Goal: Information Seeking & Learning: Learn about a topic

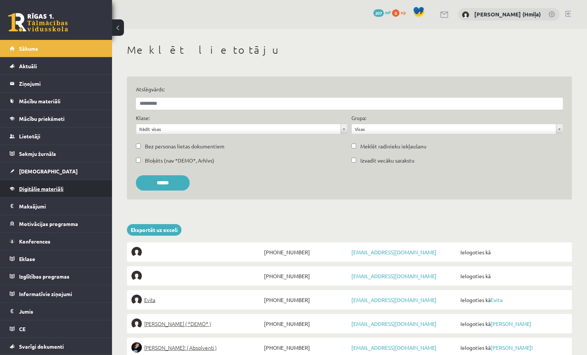
click at [53, 189] on span "Digitālie materiāli" at bounding box center [41, 188] width 44 height 7
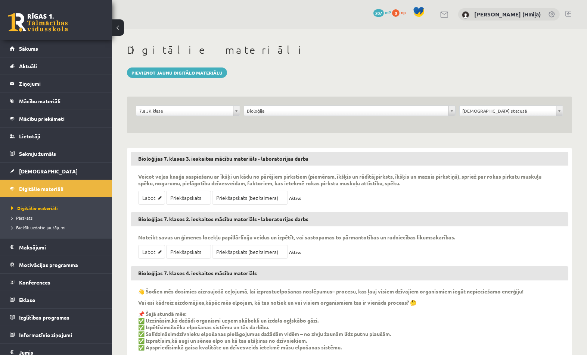
click at [365, 105] on div "**********" at bounding box center [349, 115] width 445 height 37
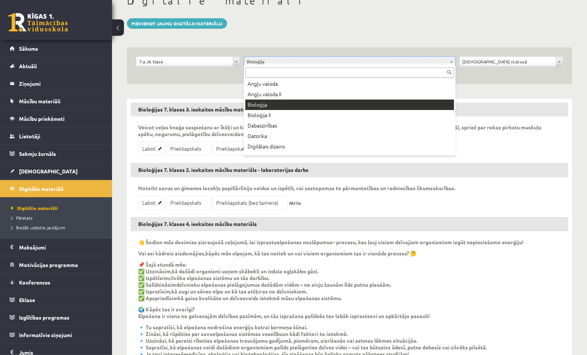
scroll to position [13, 0]
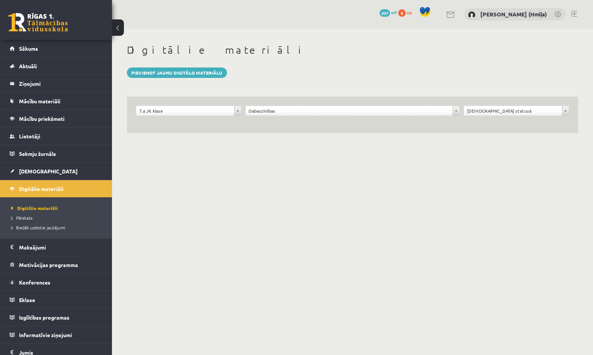
drag, startPoint x: 195, startPoint y: 103, endPoint x: 194, endPoint y: 112, distance: 9.0
click at [195, 103] on div "**********" at bounding box center [352, 115] width 451 height 37
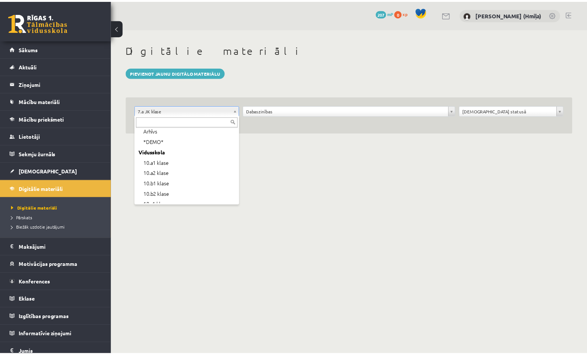
scroll to position [128, 0]
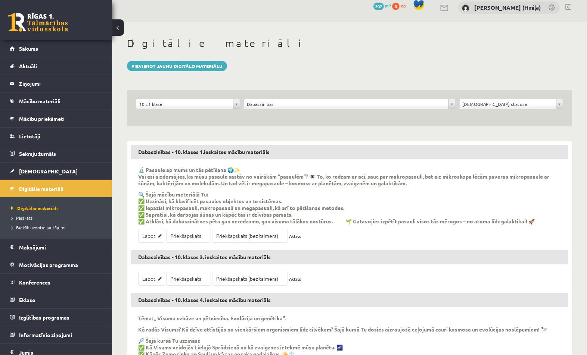
scroll to position [7, 0]
drag, startPoint x: 178, startPoint y: 232, endPoint x: 181, endPoint y: 226, distance: 6.9
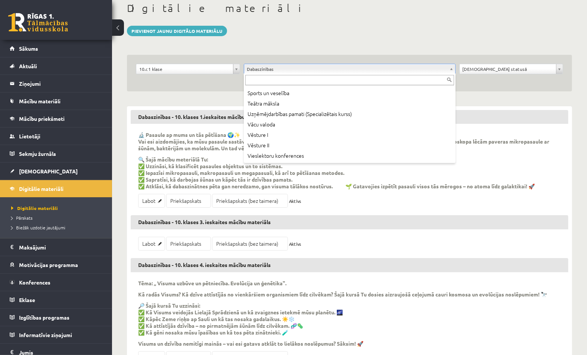
scroll to position [437, 0]
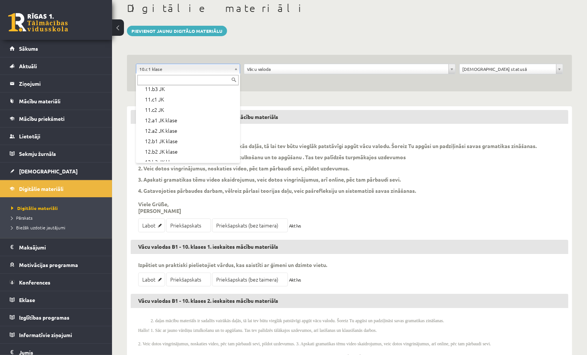
scroll to position [223, 0]
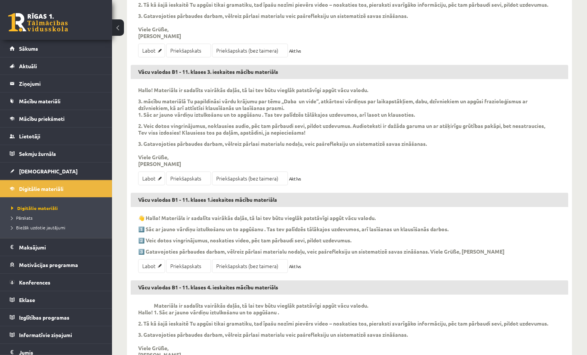
scroll to position [191, 0]
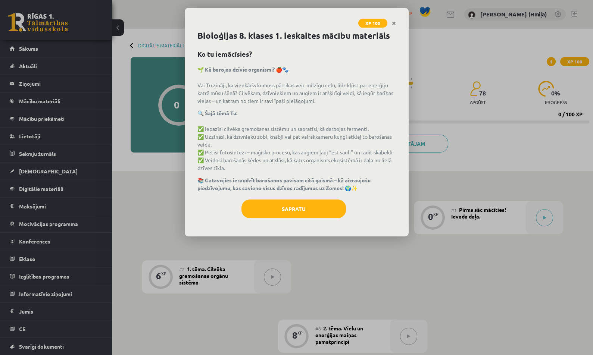
click at [343, 219] on div "Sapratu" at bounding box center [296, 212] width 199 height 24
click at [340, 212] on button "Sapratu" at bounding box center [293, 209] width 104 height 19
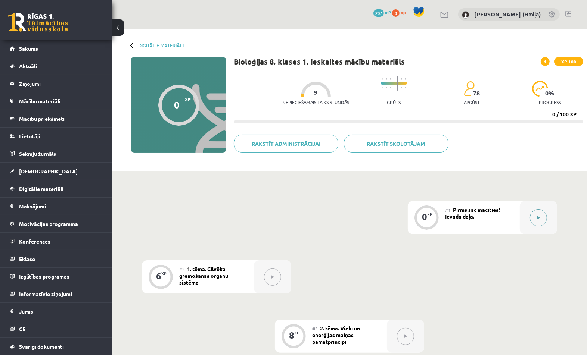
click at [525, 213] on div at bounding box center [537, 217] width 37 height 33
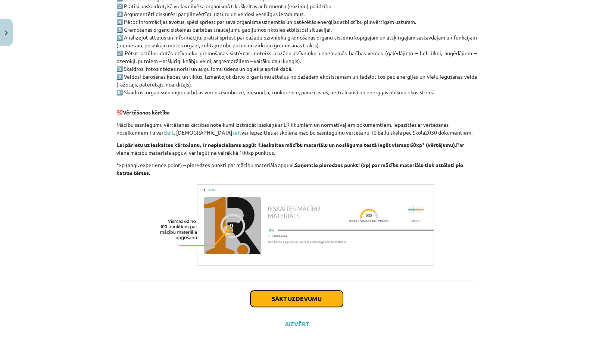
click at [313, 291] on button "Sākt uzdevumu" at bounding box center [296, 299] width 93 height 16
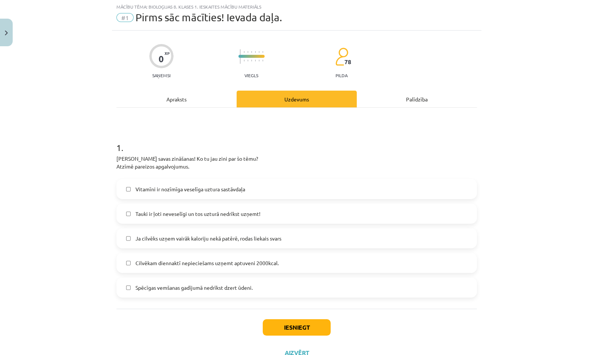
scroll to position [19, 0]
click at [311, 212] on label "Tauki ir ļoti neveselīgi un tos uzturā nedrīkst uzņemt!" at bounding box center [296, 214] width 359 height 19
click at [321, 334] on button "Iesniegt" at bounding box center [297, 328] width 68 height 16
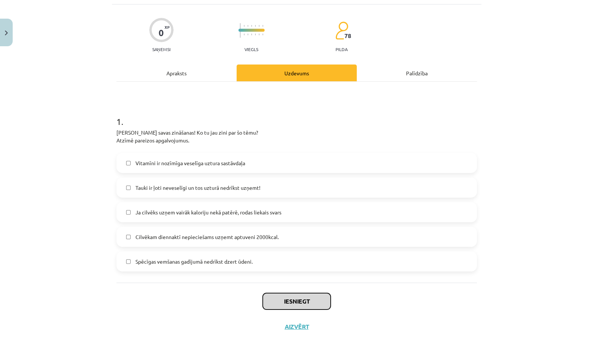
scroll to position [47, 0]
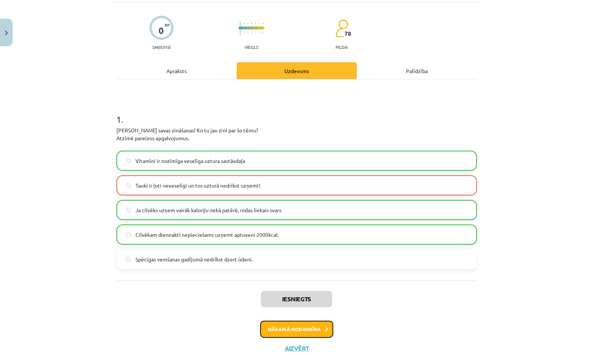
click at [323, 324] on button "Nākamā nodarbība" at bounding box center [296, 329] width 73 height 17
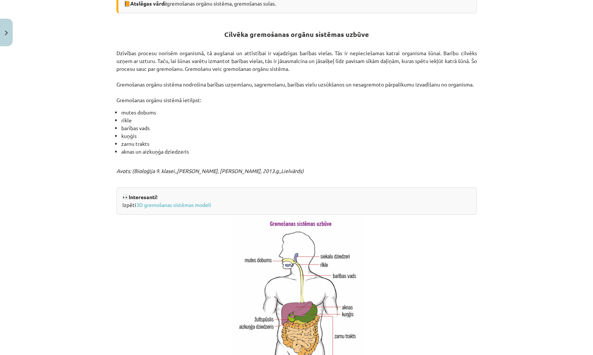
scroll to position [267, 0]
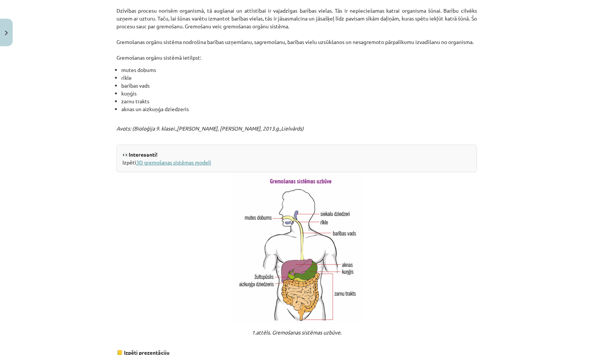
click at [184, 166] on link "3D gremošanas sistēmas modeli" at bounding box center [173, 162] width 75 height 7
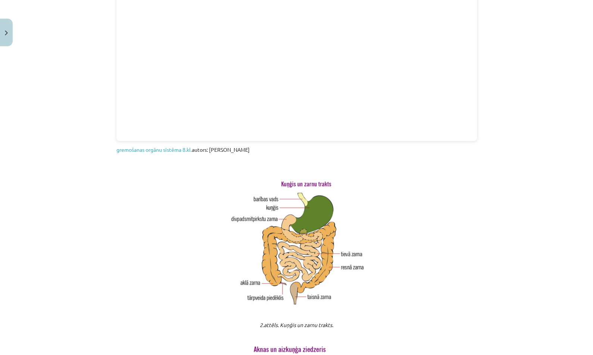
scroll to position [699, 0]
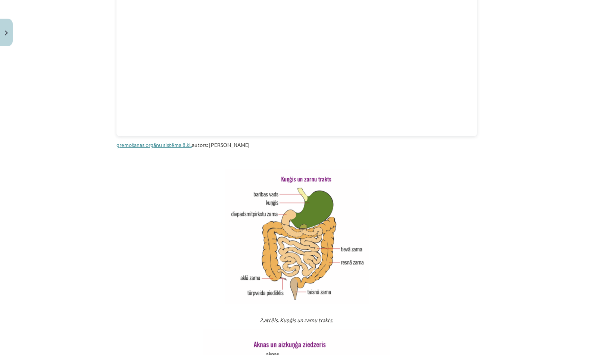
click at [155, 148] on link "gremošanas orgānu sistēma 8.kl." at bounding box center [153, 144] width 75 height 7
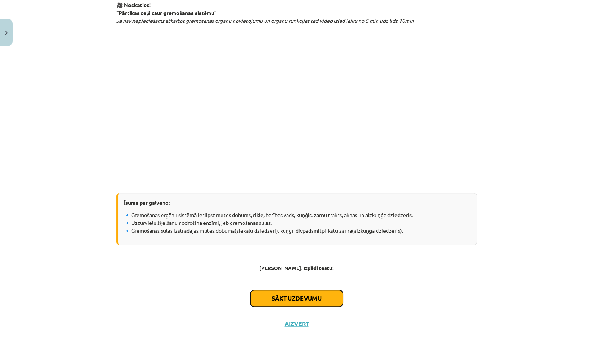
click at [313, 302] on button "Sākt uzdevumu" at bounding box center [296, 298] width 93 height 16
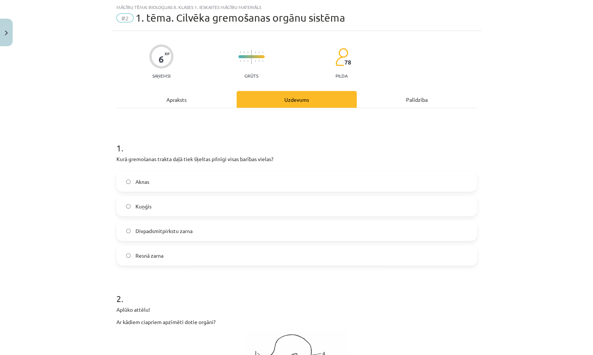
click at [319, 196] on div "Aknas Kuņģis Divpadsmitpirkstu zarna Resnā zarna" at bounding box center [296, 219] width 360 height 94
click at [318, 202] on label "Kuņģis" at bounding box center [296, 206] width 359 height 19
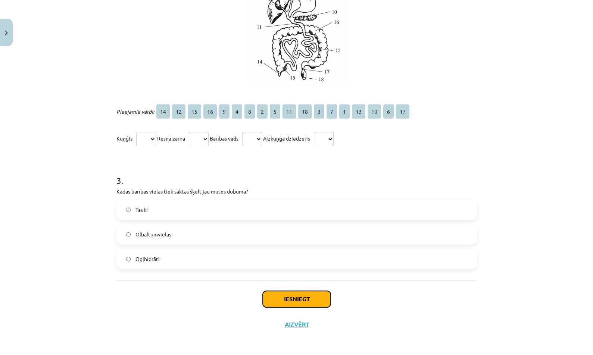
click at [309, 295] on button "Iesniegt" at bounding box center [297, 299] width 68 height 16
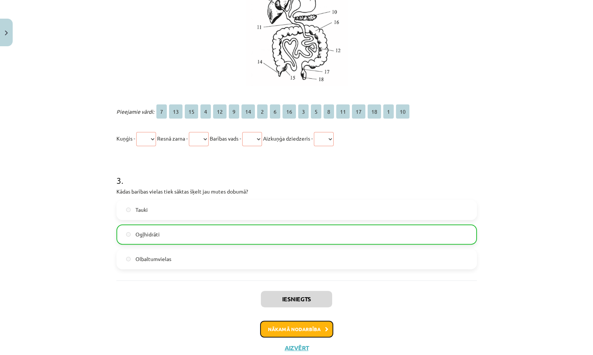
click at [306, 327] on button "Nākamā nodarbība" at bounding box center [296, 329] width 73 height 17
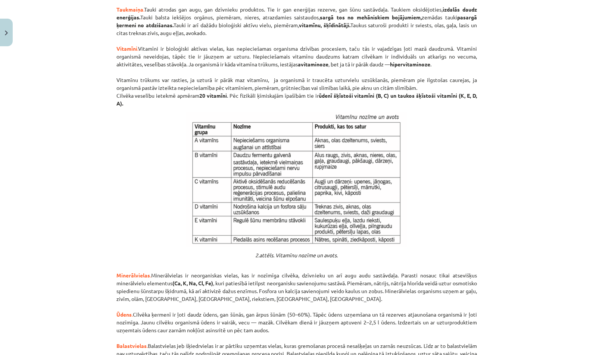
scroll to position [719, 0]
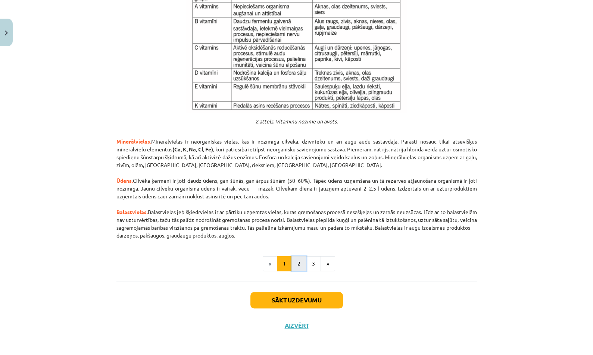
click at [298, 263] on button "2" at bounding box center [298, 263] width 15 height 15
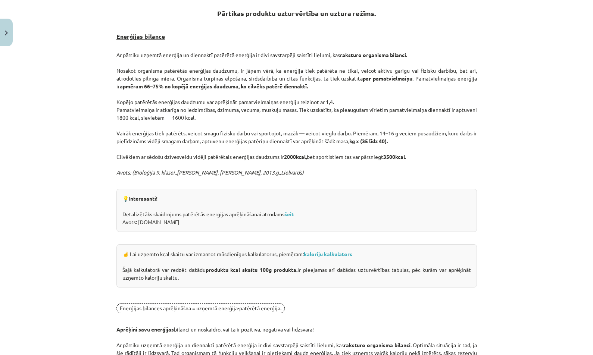
scroll to position [133, 0]
click at [285, 213] on strong "šeit" at bounding box center [288, 214] width 9 height 7
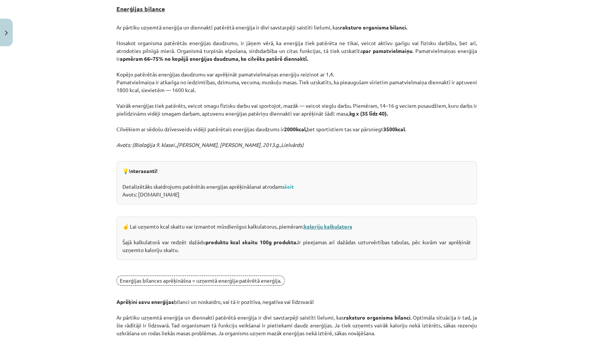
scroll to position [180, 0]
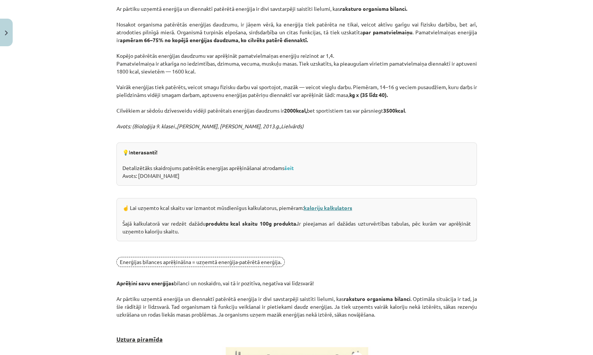
click at [337, 205] on link "kaloriju kalkulators" at bounding box center [328, 208] width 49 height 7
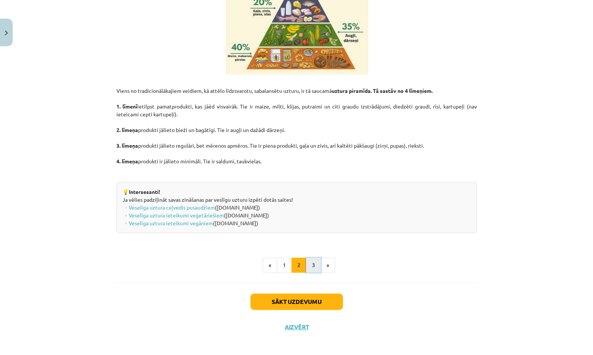
click at [310, 265] on button "3" at bounding box center [313, 265] width 15 height 15
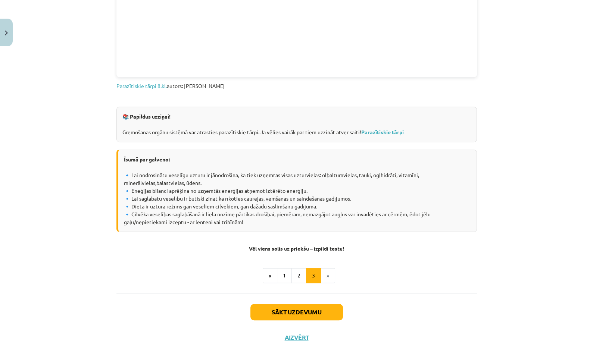
scroll to position [937, 0]
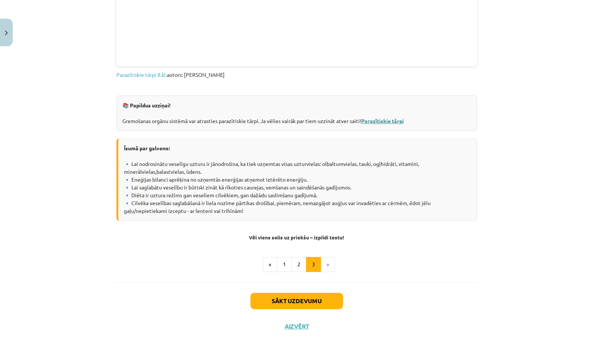
click at [399, 119] on link "Parazītiskie tārpi" at bounding box center [382, 121] width 43 height 7
click at [308, 302] on button "Sākt uzdevumu" at bounding box center [296, 301] width 93 height 16
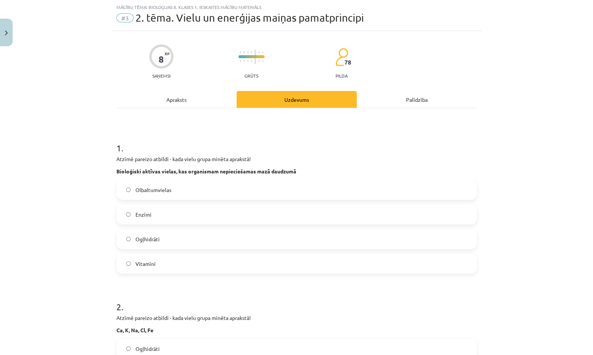
click at [292, 214] on label "Enzīmi" at bounding box center [296, 214] width 359 height 19
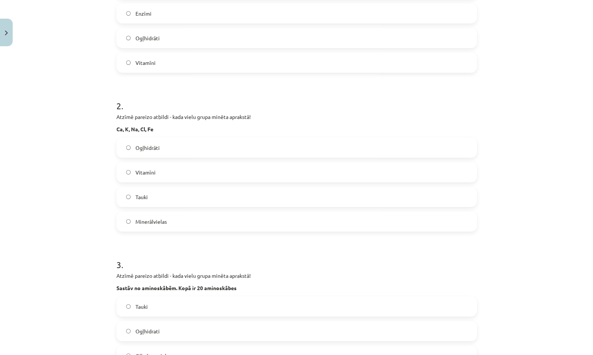
scroll to position [474, 0]
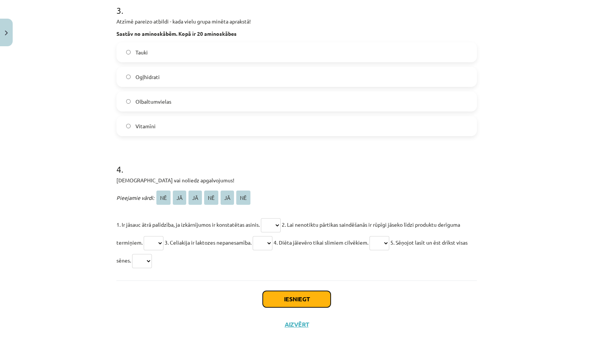
click at [312, 298] on button "Iesniegt" at bounding box center [297, 299] width 68 height 16
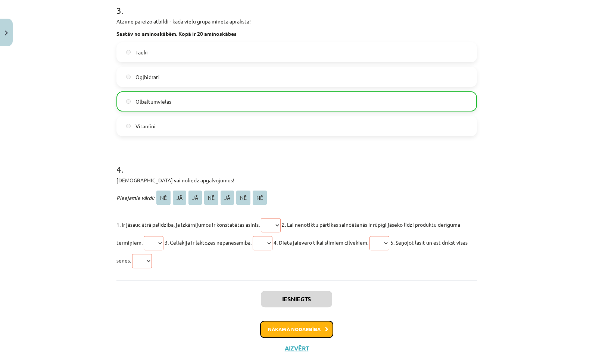
click at [298, 327] on button "Nākamā nodarbība" at bounding box center [296, 329] width 73 height 17
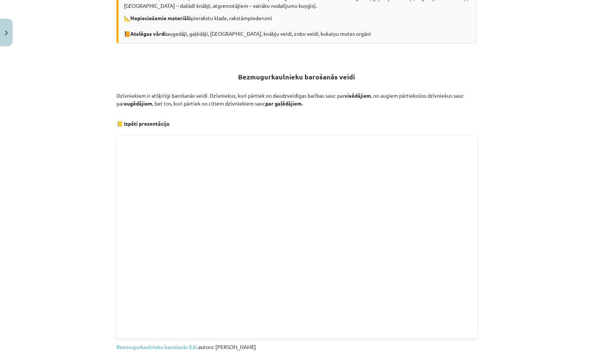
scroll to position [342, 0]
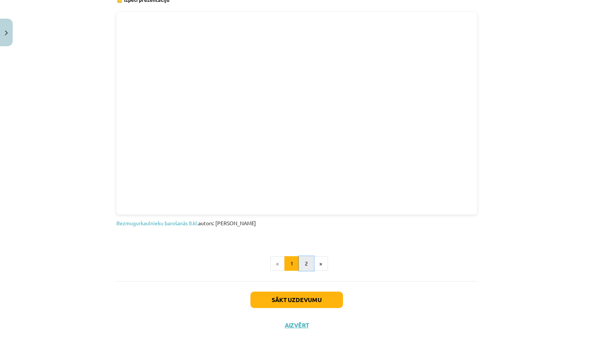
click at [304, 265] on button "2" at bounding box center [306, 263] width 15 height 15
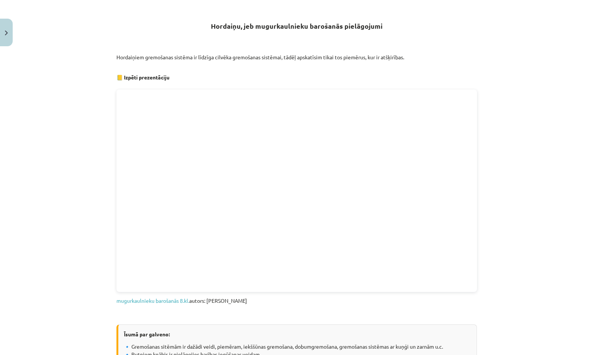
scroll to position [297, 0]
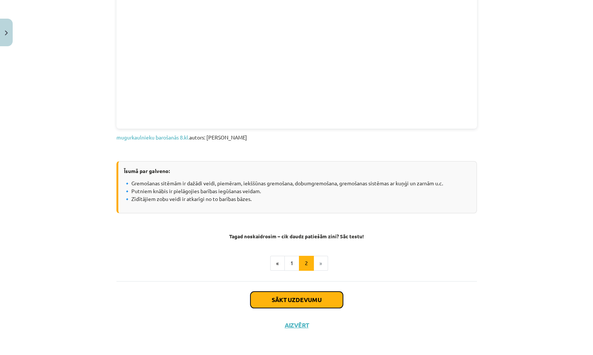
click at [299, 301] on button "Sākt uzdevumu" at bounding box center [296, 300] width 93 height 16
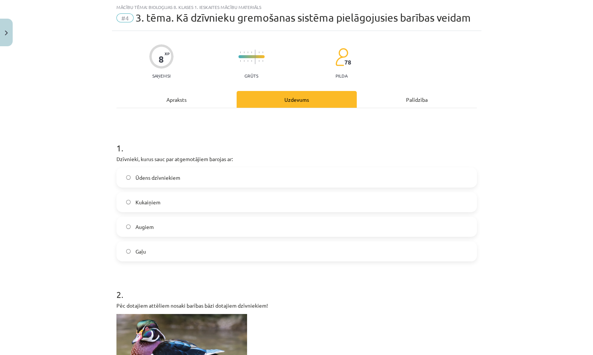
click at [300, 218] on label "Augiem" at bounding box center [296, 227] width 359 height 19
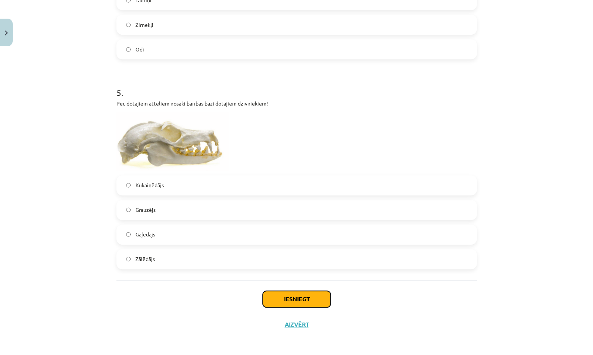
click at [284, 296] on button "Iesniegt" at bounding box center [297, 299] width 68 height 16
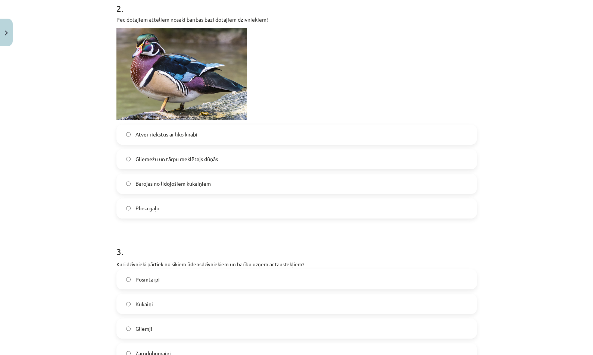
scroll to position [754, 0]
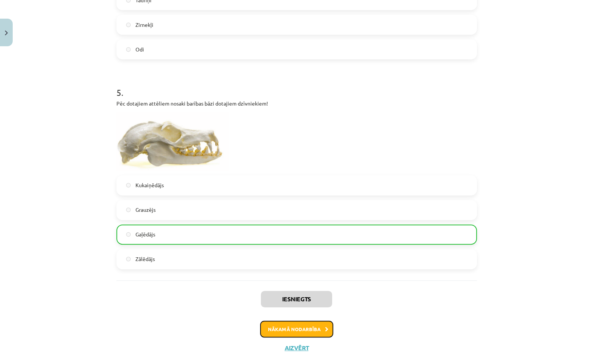
click at [301, 322] on button "Nākamā nodarbība" at bounding box center [296, 329] width 73 height 17
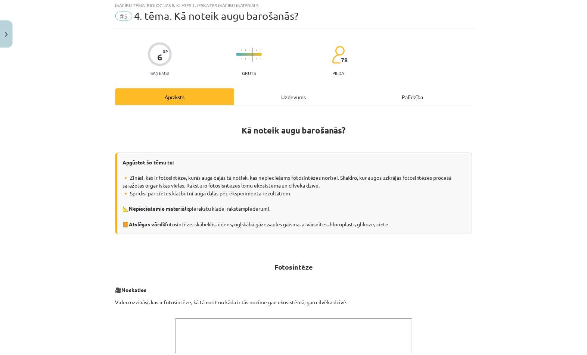
scroll to position [19, 0]
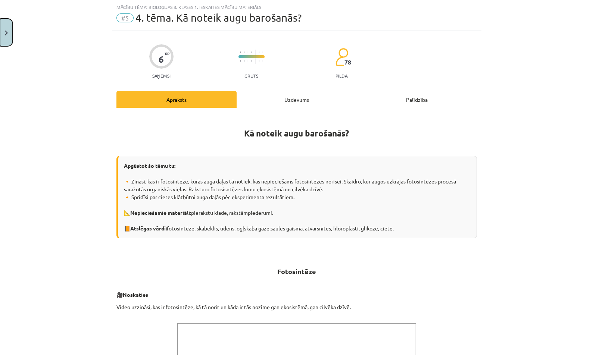
click at [9, 33] on button "Close" at bounding box center [6, 33] width 13 height 28
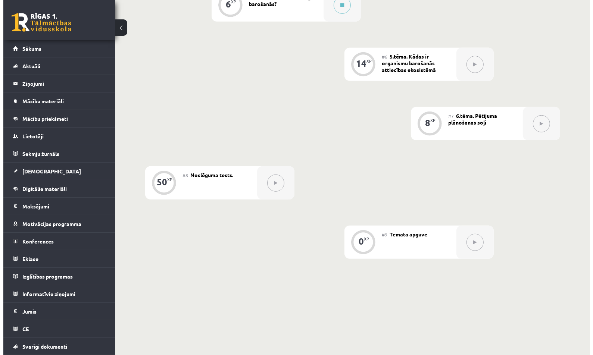
scroll to position [340, 0]
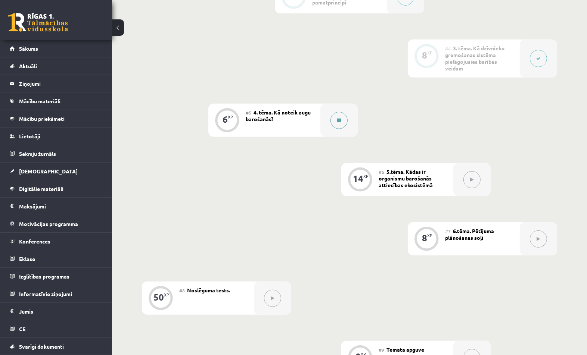
click at [346, 115] on button at bounding box center [338, 120] width 17 height 17
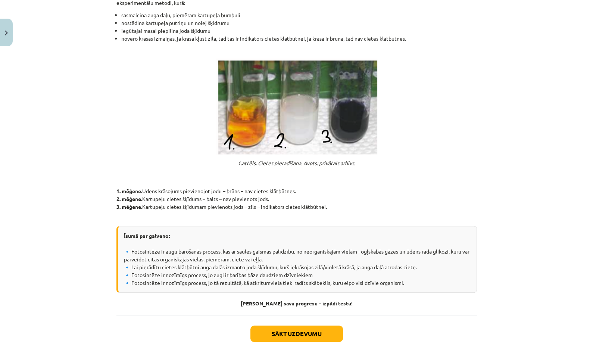
scroll to position [577, 0]
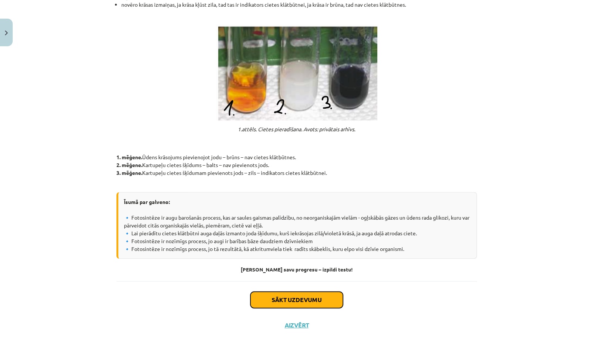
click at [324, 302] on button "Sākt uzdevumu" at bounding box center [296, 300] width 93 height 16
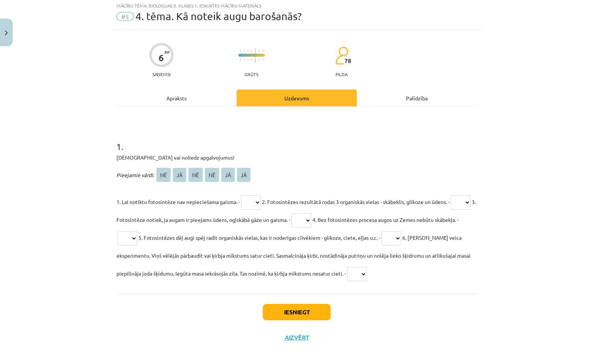
scroll to position [19, 0]
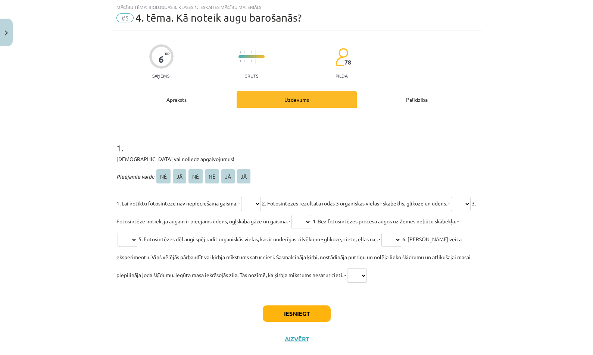
click at [257, 202] on select "** ** ** ** ** **" at bounding box center [251, 204] width 20 height 14
select select "**"
click at [241, 197] on select "** ** ** ** ** **" at bounding box center [251, 204] width 20 height 14
click at [309, 316] on button "Iesniegt" at bounding box center [297, 314] width 68 height 16
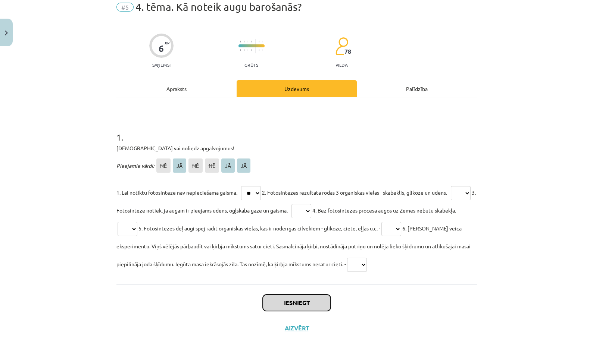
scroll to position [33, 0]
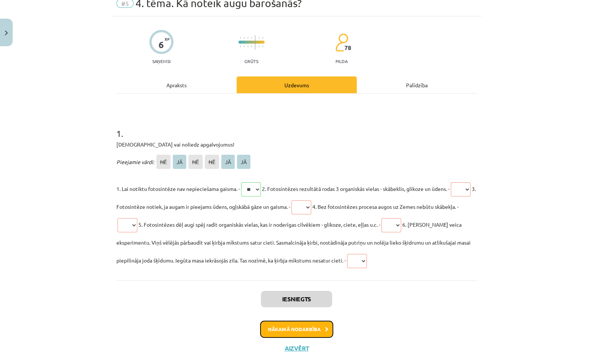
click at [300, 330] on button "Nākamā nodarbība" at bounding box center [296, 329] width 73 height 17
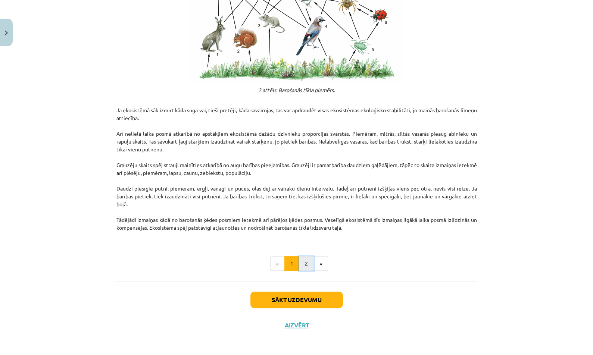
click at [302, 265] on button "2" at bounding box center [306, 263] width 15 height 15
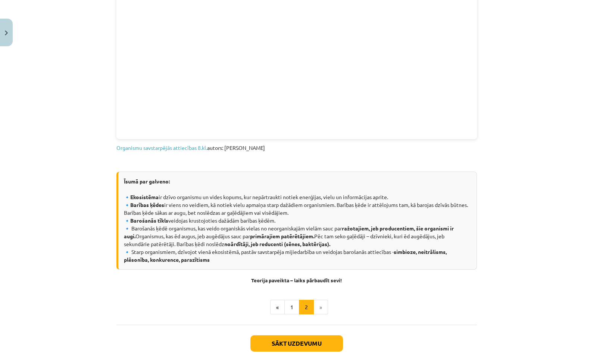
scroll to position [298, 0]
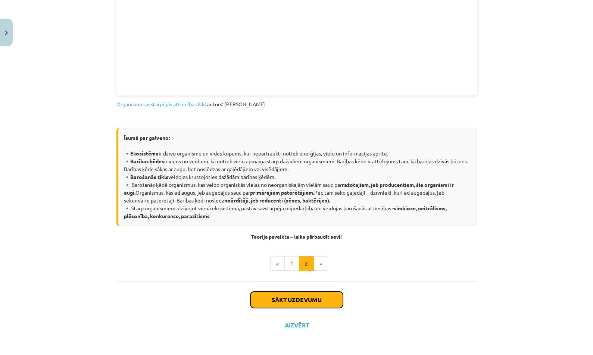
click at [320, 295] on button "Sākt uzdevumu" at bounding box center [296, 300] width 93 height 16
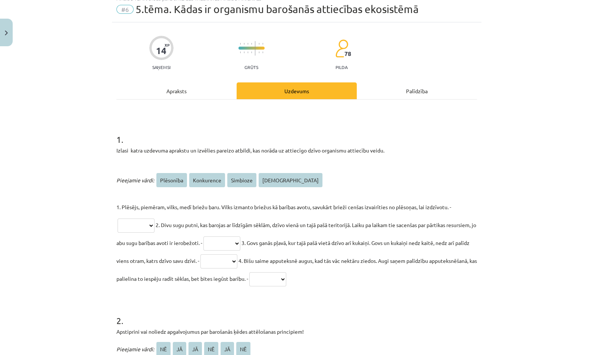
scroll to position [19, 0]
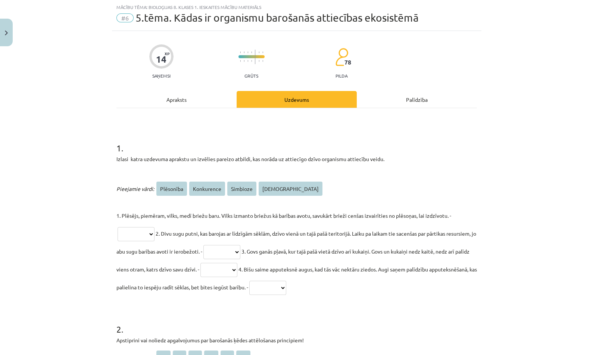
click at [240, 247] on select "**********" at bounding box center [221, 252] width 37 height 14
select select "*********"
click at [234, 245] on select "**********" at bounding box center [221, 252] width 37 height 14
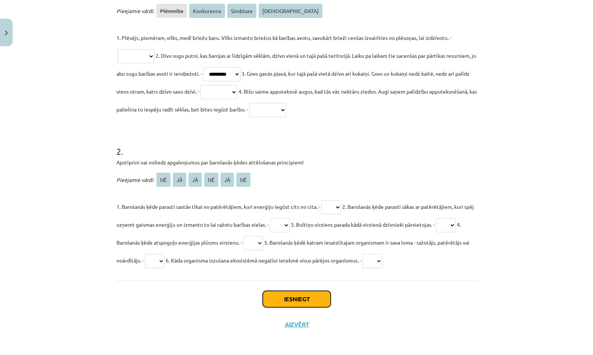
click at [295, 302] on button "Iesniegt" at bounding box center [297, 299] width 68 height 16
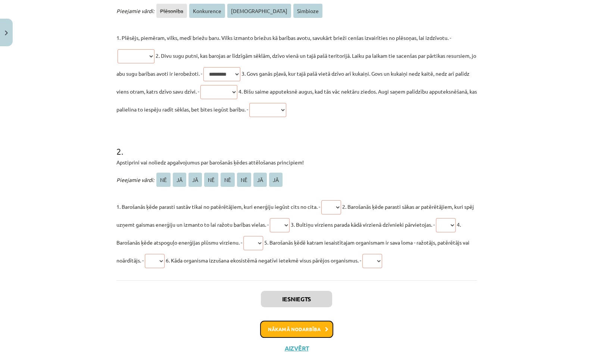
click at [322, 325] on button "Nākamā nodarbība" at bounding box center [296, 329] width 73 height 17
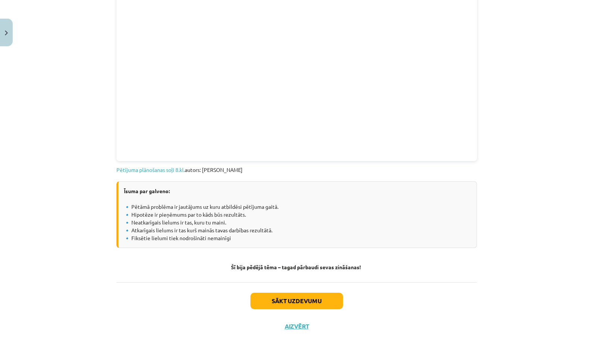
scroll to position [359, 0]
click at [325, 299] on button "Sākt uzdevumu" at bounding box center [296, 301] width 93 height 16
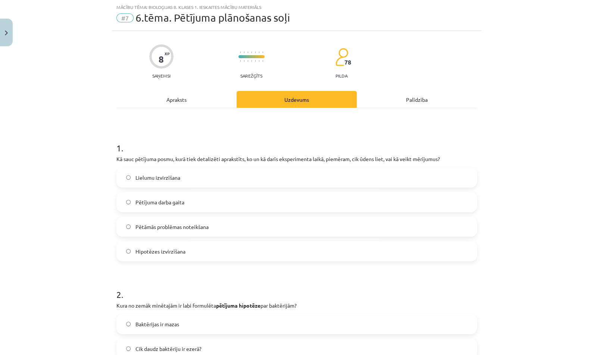
click at [327, 224] on label "Pētāmās problēmas noteikšana" at bounding box center [296, 227] width 359 height 19
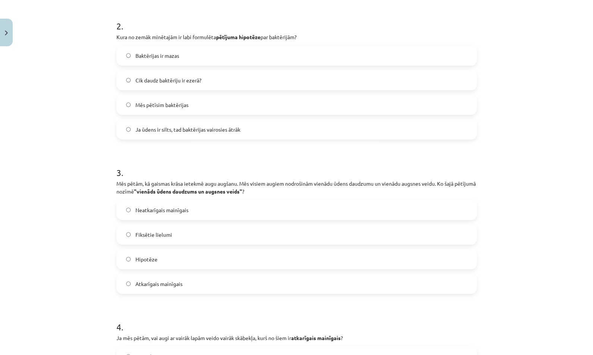
scroll to position [459, 0]
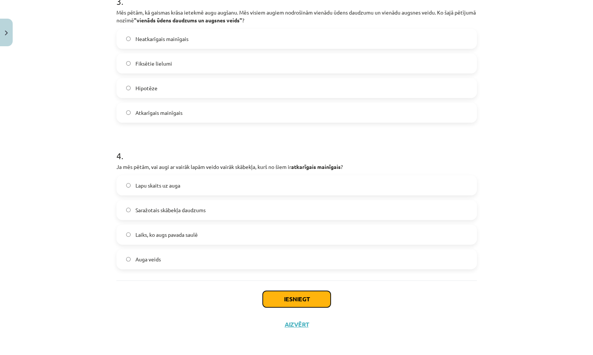
click at [313, 303] on button "Iesniegt" at bounding box center [297, 299] width 68 height 16
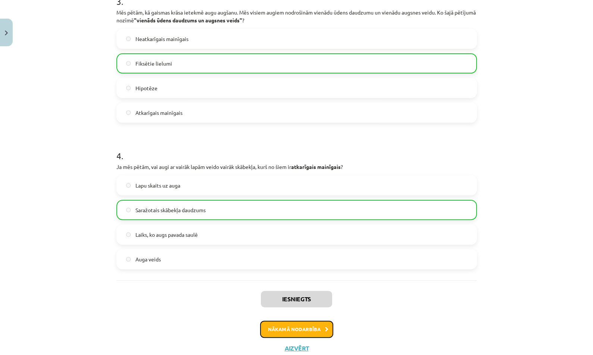
click at [311, 328] on button "Nākamā nodarbība" at bounding box center [296, 329] width 73 height 17
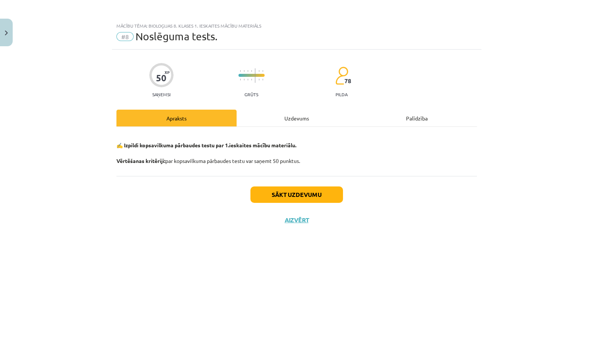
click at [300, 116] on div "Uzdevums" at bounding box center [297, 118] width 120 height 17
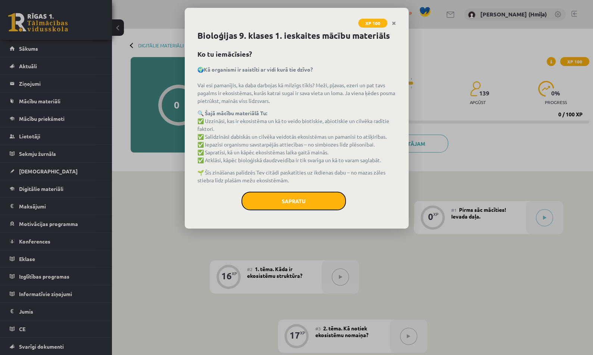
drag, startPoint x: 293, startPoint y: 204, endPoint x: 421, endPoint y: 205, distance: 128.0
click at [293, 204] on button "Sapratu" at bounding box center [293, 201] width 104 height 19
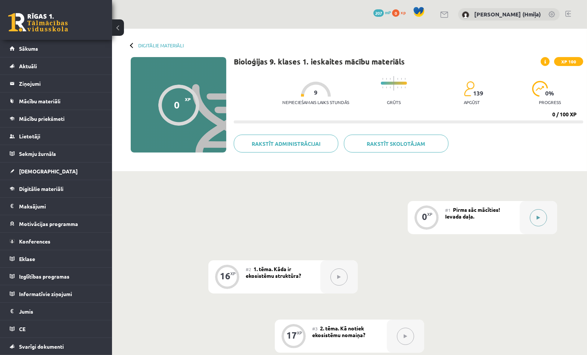
click at [536, 224] on button at bounding box center [538, 217] width 17 height 17
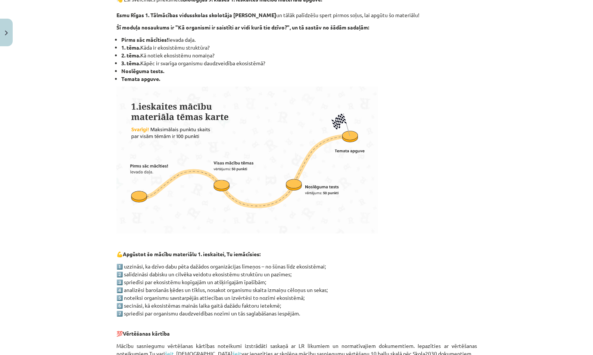
scroll to position [365, 0]
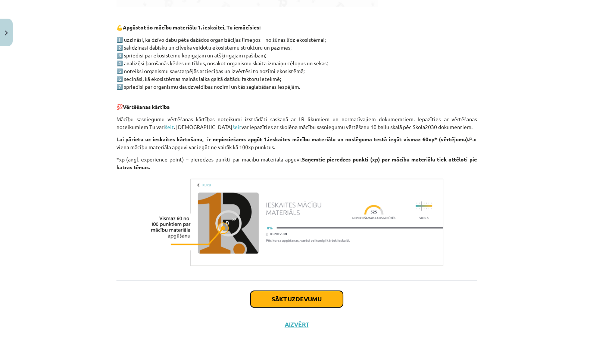
click at [314, 296] on button "Sākt uzdevumu" at bounding box center [296, 299] width 93 height 16
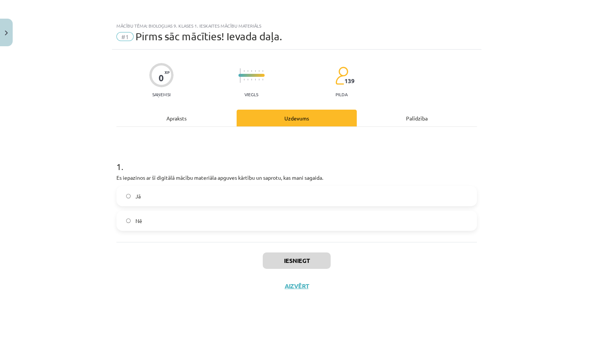
click at [290, 202] on label "Jā" at bounding box center [296, 196] width 359 height 19
click at [293, 249] on div "Iesniegt Aizvērt" at bounding box center [296, 268] width 360 height 52
click at [297, 260] on button "Iesniegt" at bounding box center [297, 261] width 68 height 16
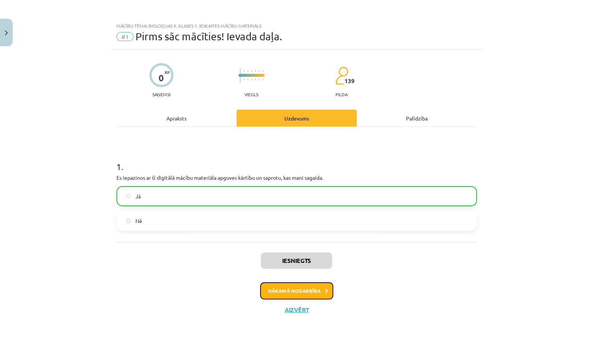
click at [318, 294] on button "Nākamā nodarbība" at bounding box center [296, 290] width 73 height 17
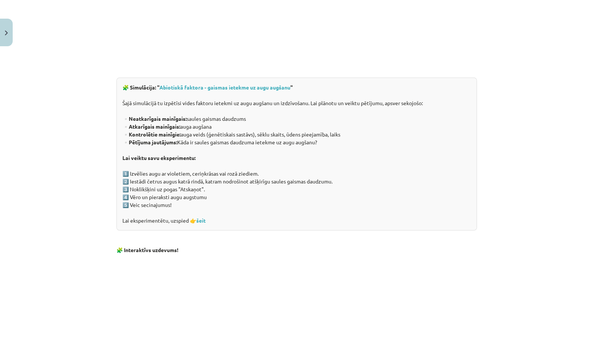
scroll to position [455, 0]
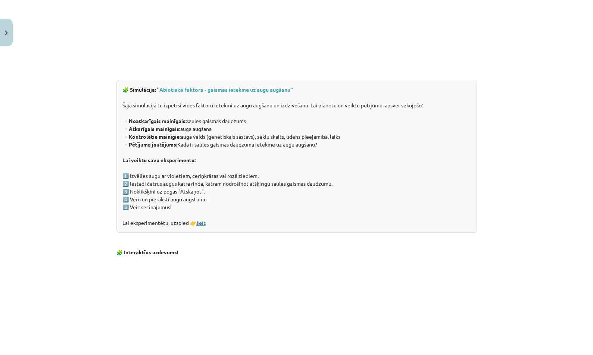
click at [196, 223] on link "šeit" at bounding box center [200, 222] width 9 height 7
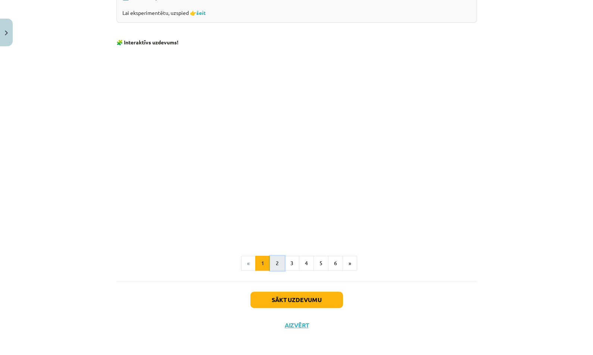
click at [274, 267] on button "2" at bounding box center [277, 263] width 15 height 15
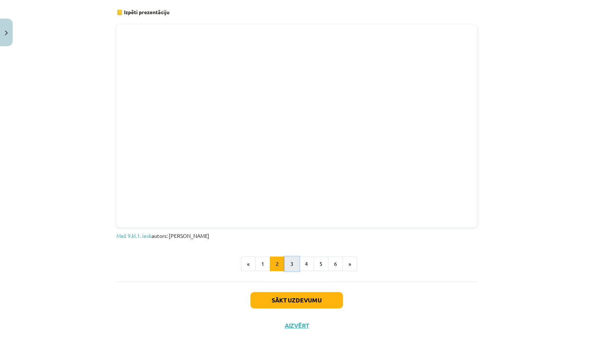
click at [286, 266] on button "3" at bounding box center [291, 264] width 15 height 15
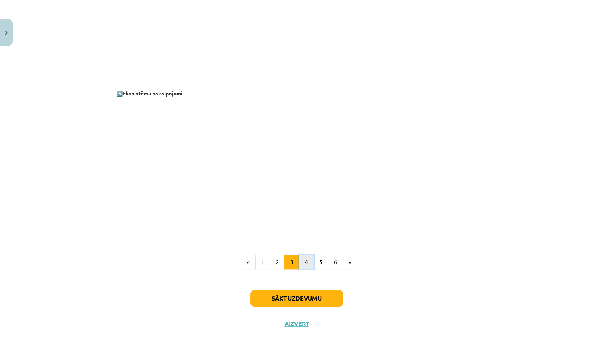
click at [300, 265] on button "4" at bounding box center [306, 262] width 15 height 15
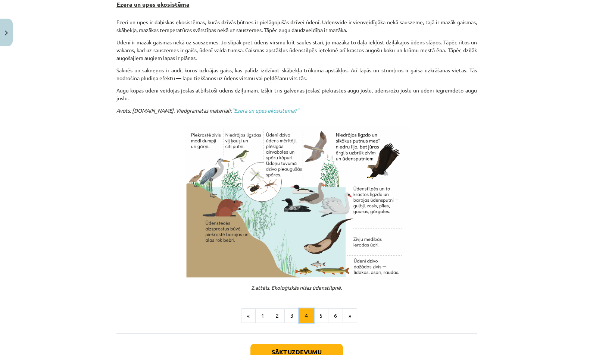
scroll to position [133, 0]
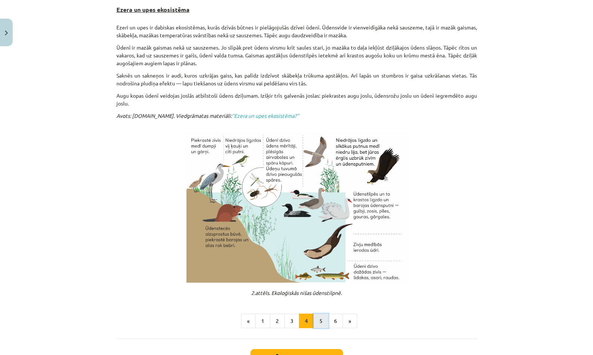
click at [315, 319] on button "5" at bounding box center [320, 321] width 15 height 15
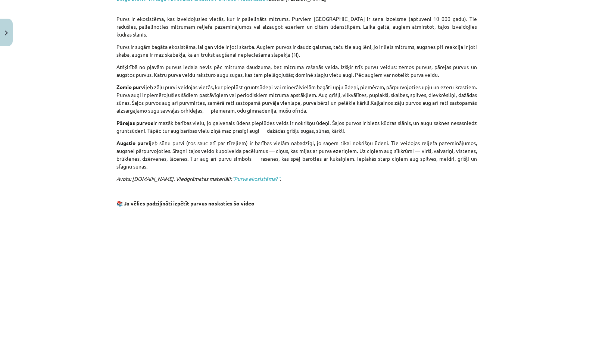
scroll to position [494, 0]
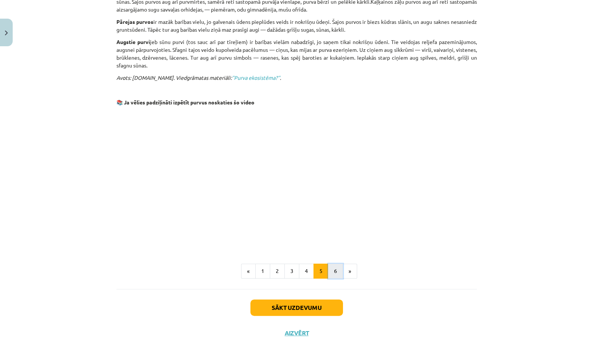
click at [332, 264] on button "6" at bounding box center [335, 271] width 15 height 15
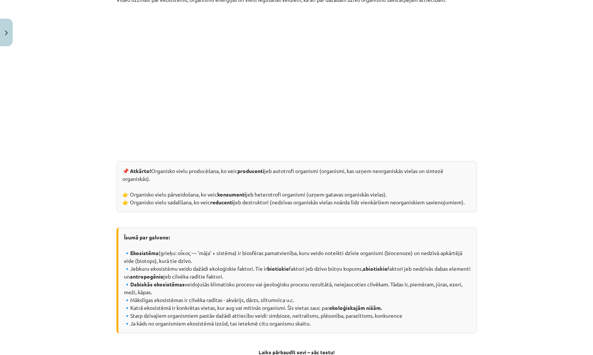
scroll to position [245, 0]
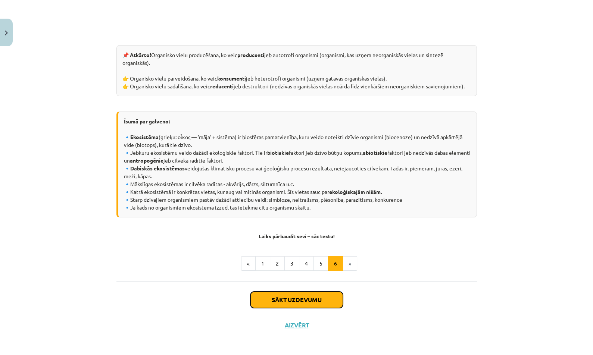
click at [322, 302] on button "Sākt uzdevumu" at bounding box center [296, 300] width 93 height 16
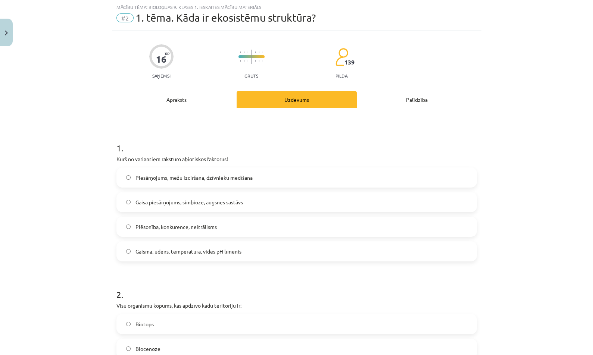
click at [328, 213] on div "Piesārņojums, mežu izciršana, dzīvnieku medīšana Gaisa piesārņojums, simbioze, …" at bounding box center [296, 215] width 360 height 94
click at [327, 230] on label "Plēsonība, konkurence, neitrālisms" at bounding box center [296, 227] width 359 height 19
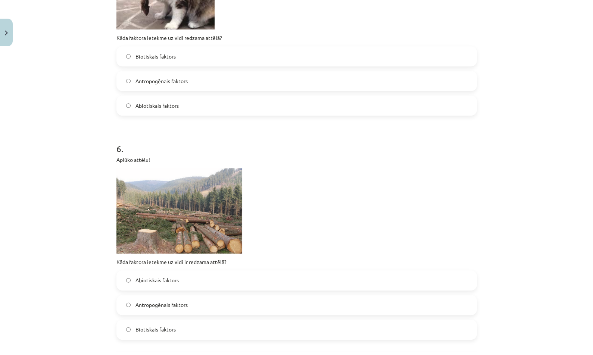
scroll to position [847, 0]
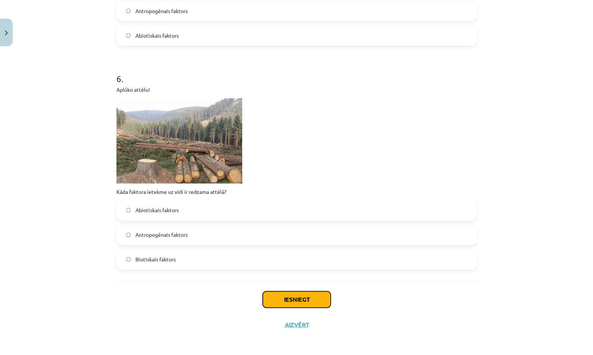
click at [305, 297] on button "Iesniegt" at bounding box center [297, 299] width 68 height 16
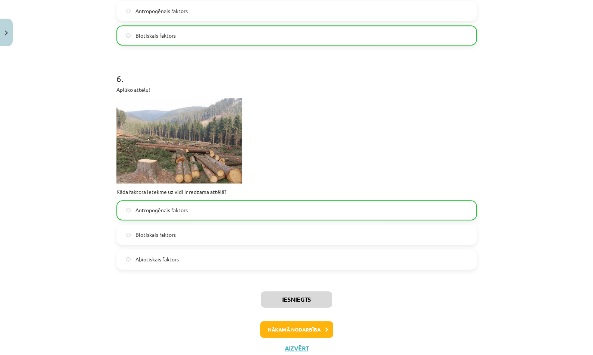
scroll to position [799, 0]
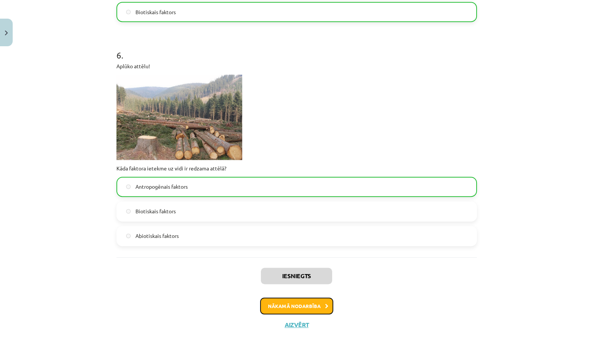
click at [307, 303] on button "Nākamā nodarbība" at bounding box center [296, 306] width 73 height 17
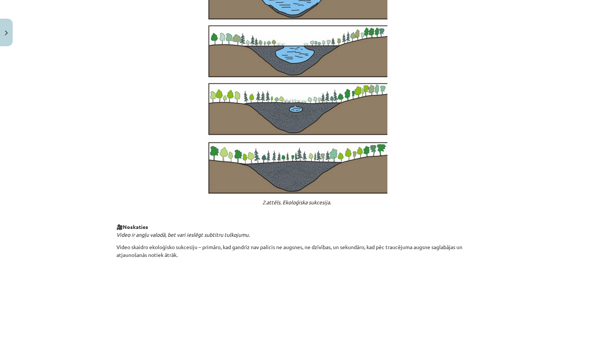
scroll to position [706, 0]
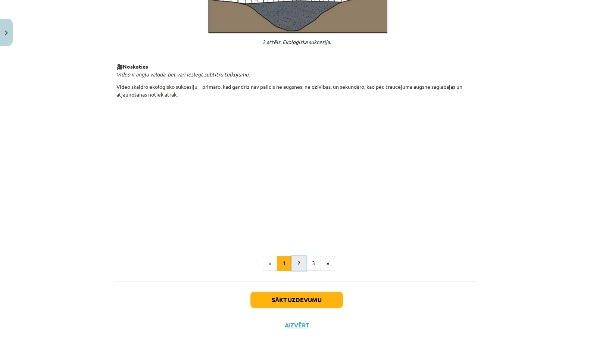
click at [296, 260] on button "2" at bounding box center [298, 263] width 15 height 15
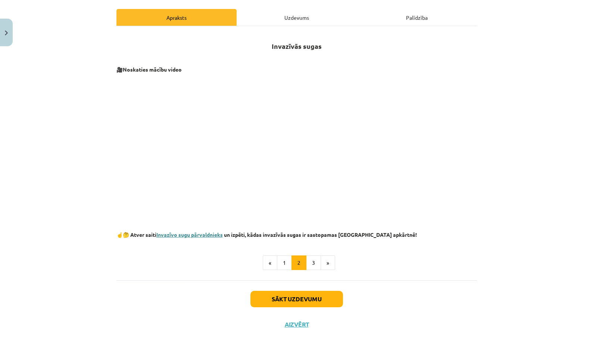
click at [171, 236] on link "Invazīvo sugu pārvaldnieks" at bounding box center [189, 234] width 66 height 7
click at [307, 262] on button "3" at bounding box center [313, 263] width 15 height 15
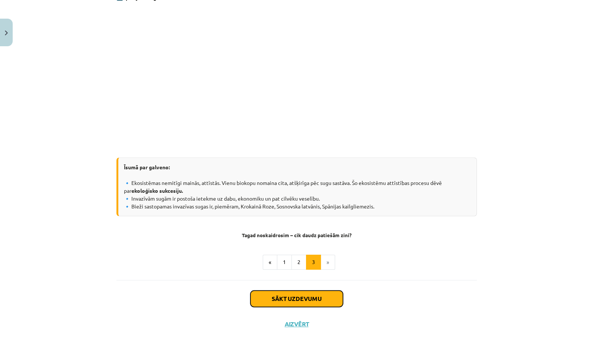
click at [328, 301] on button "Sākt uzdevumu" at bounding box center [296, 299] width 93 height 16
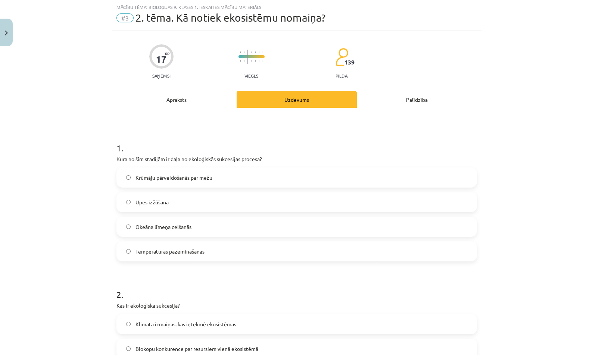
click at [356, 206] on label "Upes izžūšana" at bounding box center [296, 202] width 359 height 19
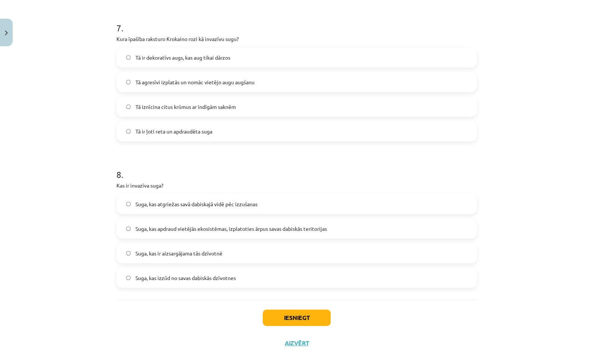
scroll to position [1037, 0]
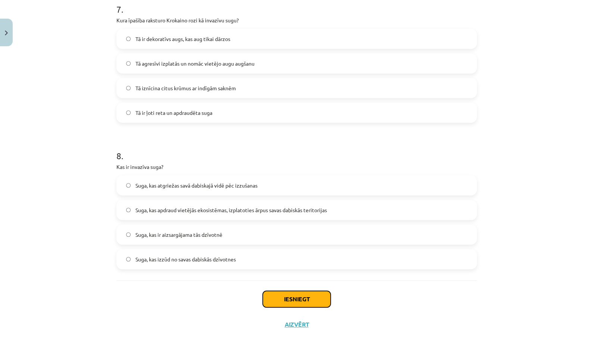
click at [313, 293] on button "Iesniegt" at bounding box center [297, 299] width 68 height 16
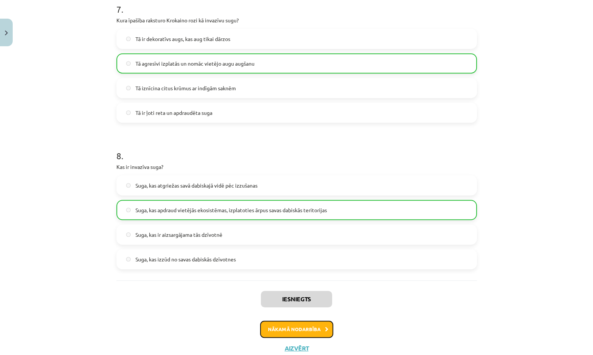
click at [320, 327] on button "Nākamā nodarbība" at bounding box center [296, 329] width 73 height 17
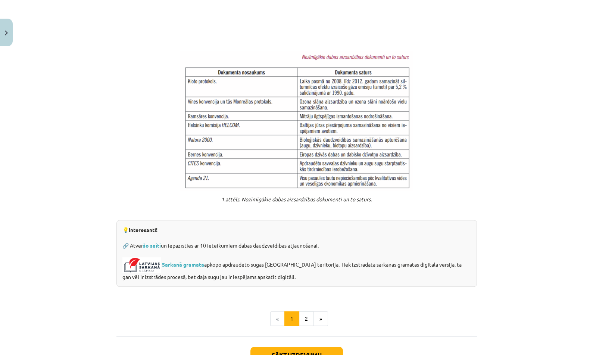
scroll to position [519, 0]
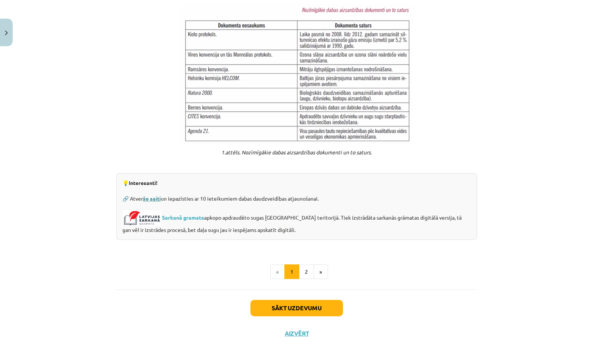
click at [152, 195] on link "šo saiti" at bounding box center [152, 198] width 18 height 7
click at [193, 214] on link "Sarkanā gramata" at bounding box center [183, 217] width 42 height 7
click at [326, 302] on button "Sākt uzdevumu" at bounding box center [296, 308] width 93 height 16
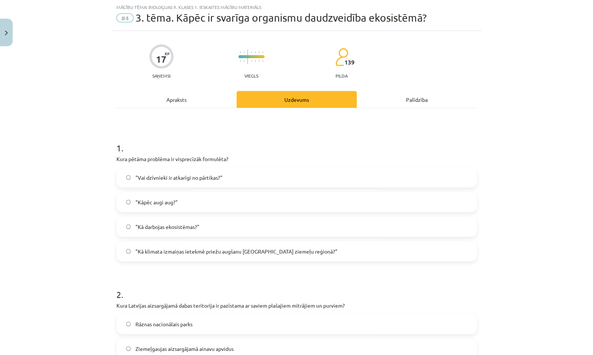
click at [325, 218] on label ""Kā darbojas ekosistēmas?"" at bounding box center [296, 227] width 359 height 19
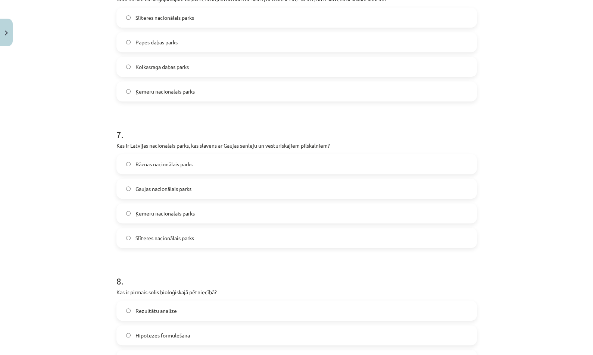
scroll to position [1077, 0]
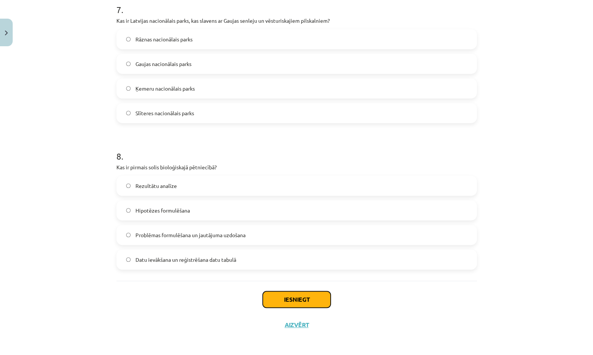
click at [311, 300] on button "Iesniegt" at bounding box center [297, 299] width 68 height 16
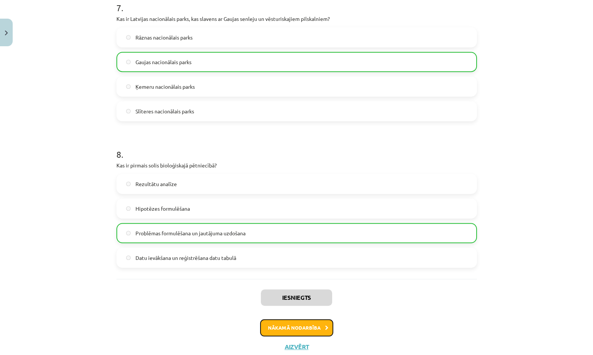
click at [313, 325] on button "Nākamā nodarbība" at bounding box center [296, 327] width 73 height 17
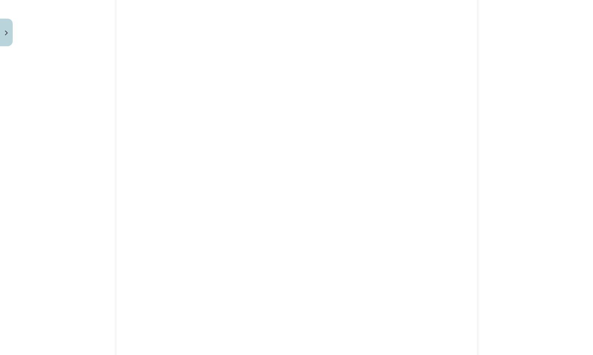
scroll to position [734, 0]
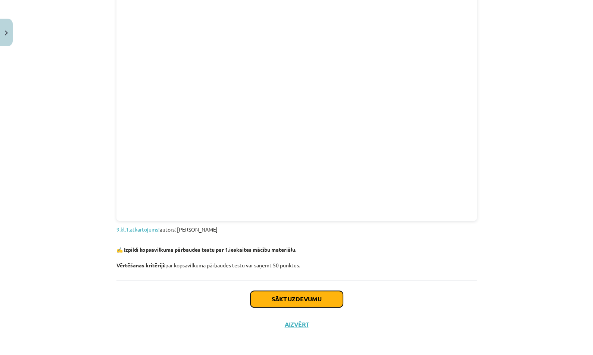
click at [309, 293] on button "Sākt uzdevumu" at bounding box center [296, 299] width 93 height 16
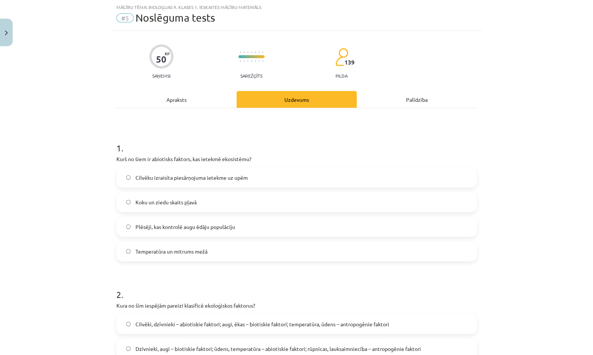
click at [340, 191] on div "Cilvēku izraisīta piesārņojuma ietekme uz upēm Koku un ziedu skaits pļavā Plēsē…" at bounding box center [296, 215] width 360 height 94
click at [339, 201] on label "Koku un ziedu skaits pļavā" at bounding box center [296, 202] width 359 height 19
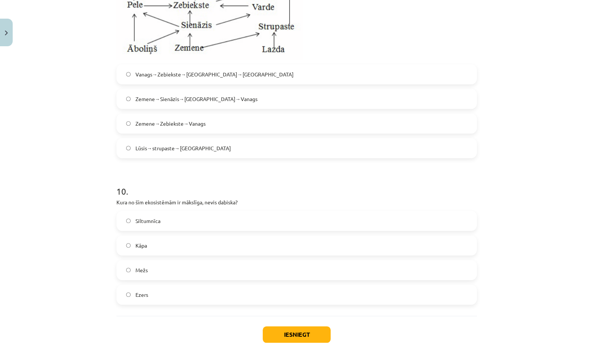
scroll to position [1645, 0]
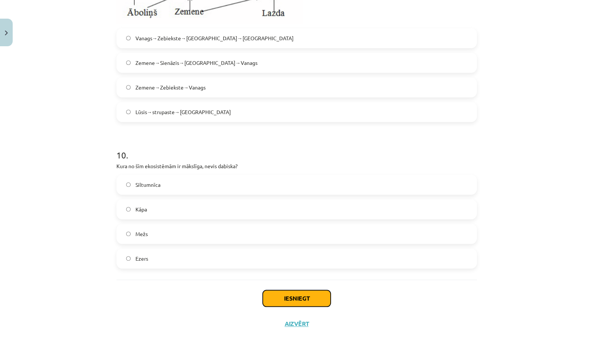
click at [318, 293] on button "Iesniegt" at bounding box center [297, 298] width 68 height 16
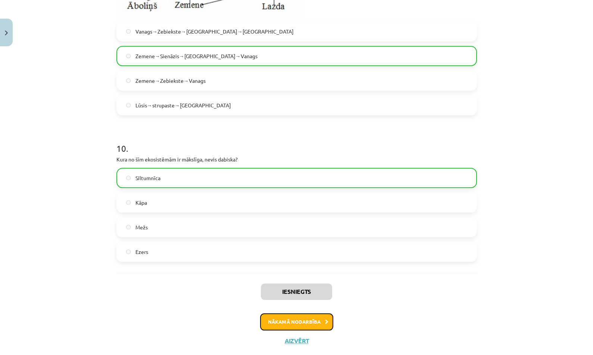
click at [307, 331] on button "Nākamā nodarbība" at bounding box center [296, 321] width 73 height 17
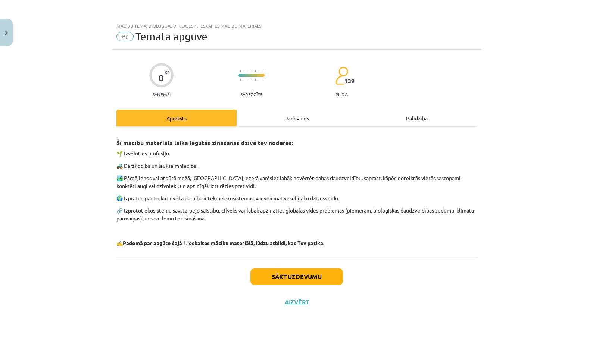
scroll to position [0, 0]
click at [304, 271] on button "Sākt uzdevumu" at bounding box center [296, 277] width 93 height 16
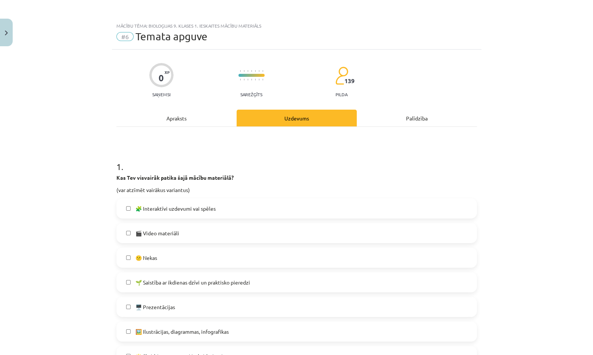
click at [330, 211] on label "🧩 Interaktīvi uzdevumi vai spēles" at bounding box center [296, 208] width 359 height 19
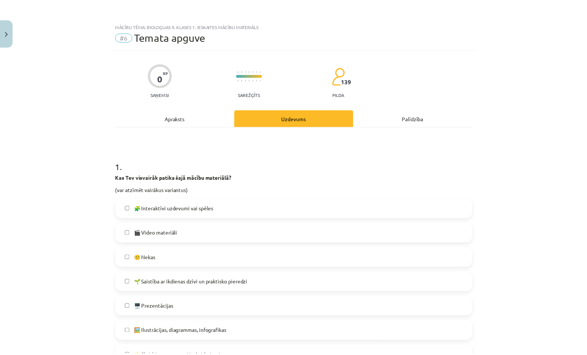
scroll to position [451, 0]
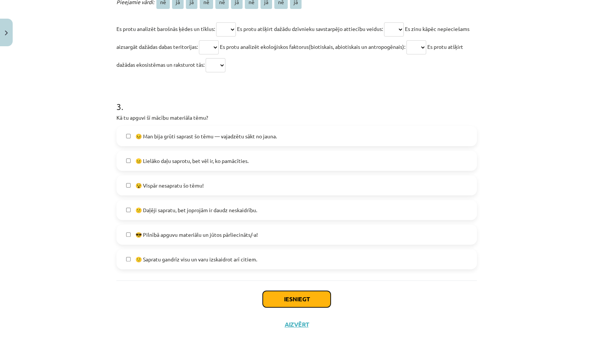
click at [309, 298] on button "Iesniegt" at bounding box center [297, 299] width 68 height 16
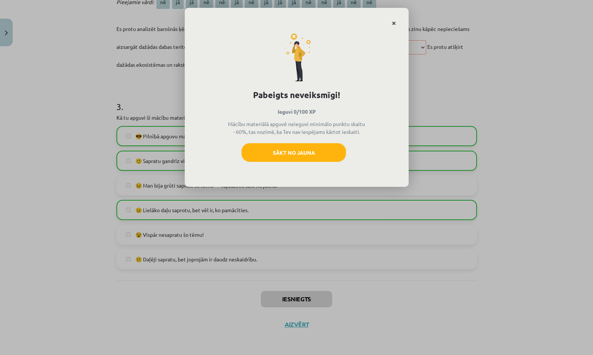
click at [391, 19] on link "Close" at bounding box center [393, 23] width 13 height 15
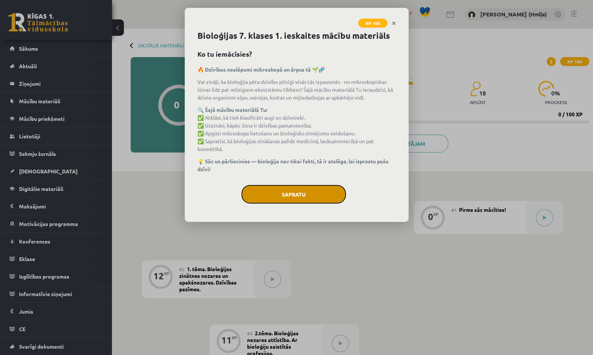
click at [336, 194] on button "Sapratu" at bounding box center [293, 194] width 104 height 19
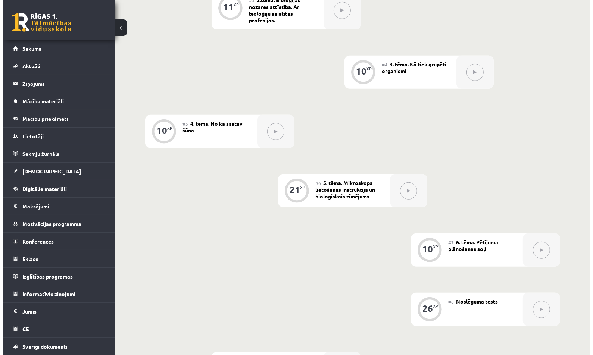
scroll to position [3, 0]
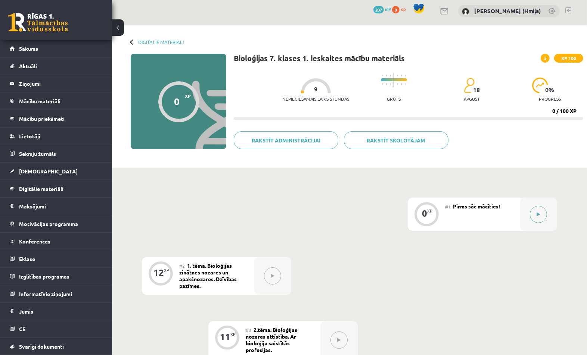
click at [544, 212] on button at bounding box center [538, 214] width 17 height 17
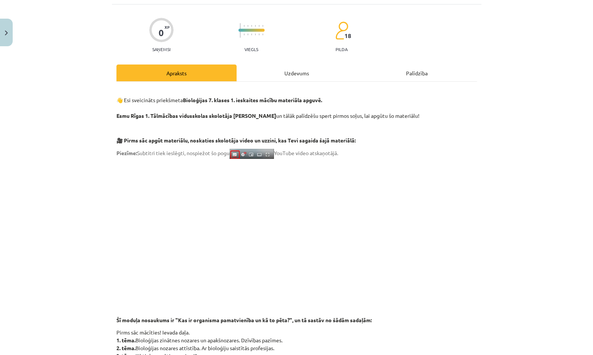
scroll to position [460, 0]
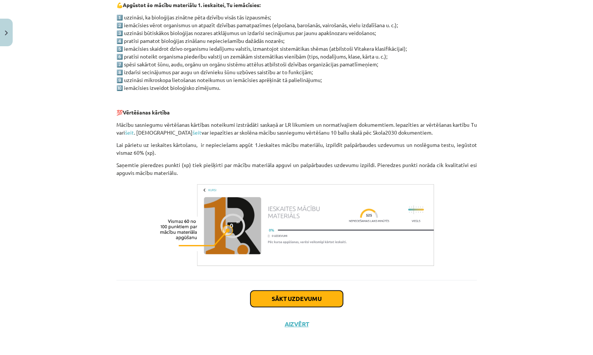
click at [311, 292] on button "Sākt uzdevumu" at bounding box center [296, 299] width 93 height 16
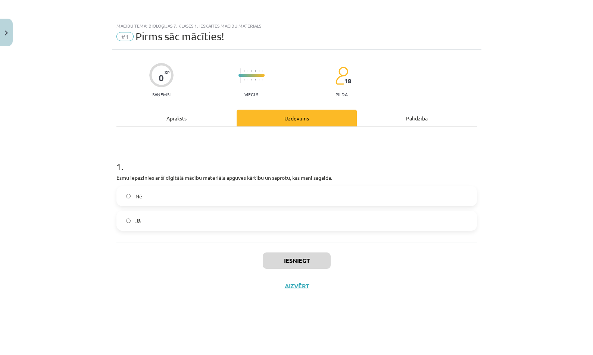
scroll to position [0, 0]
click at [334, 197] on label "Nē" at bounding box center [296, 196] width 359 height 19
click at [322, 255] on button "Iesniegt" at bounding box center [297, 261] width 68 height 16
click at [314, 264] on button "Iesniegt" at bounding box center [297, 261] width 68 height 16
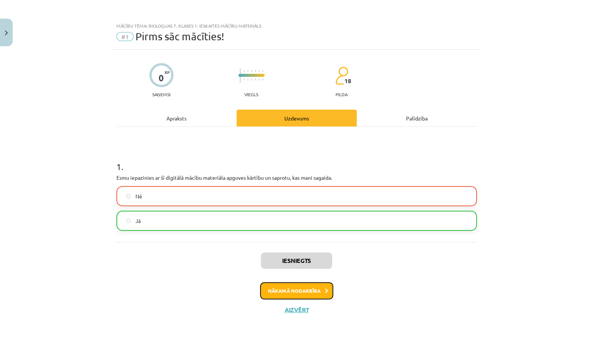
click at [300, 288] on button "Nākamā nodarbība" at bounding box center [296, 290] width 73 height 17
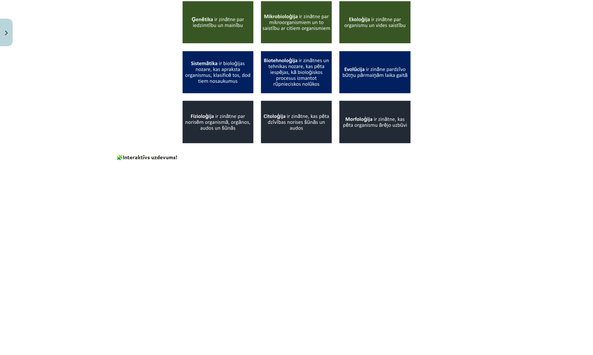
scroll to position [475, 0]
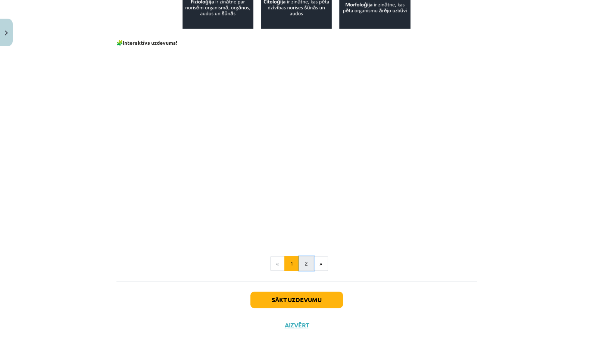
click at [305, 265] on button "2" at bounding box center [306, 263] width 15 height 15
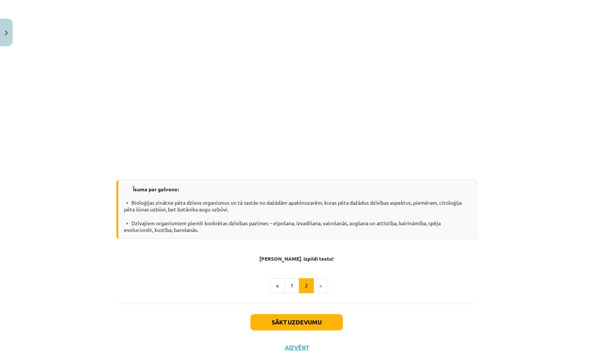
scroll to position [486, 0]
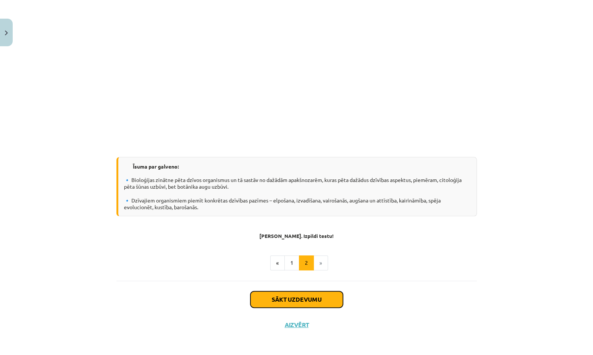
click at [306, 305] on button "Sākt uzdevumu" at bounding box center [296, 299] width 93 height 16
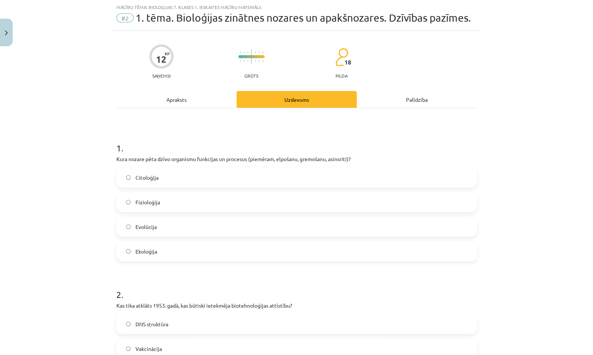
click at [296, 226] on label "Evolūcija" at bounding box center [296, 227] width 359 height 19
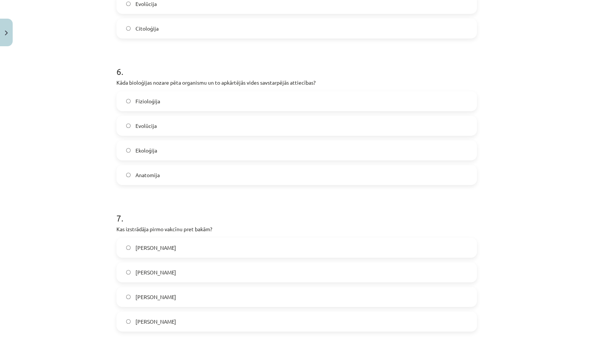
scroll to position [1037, 0]
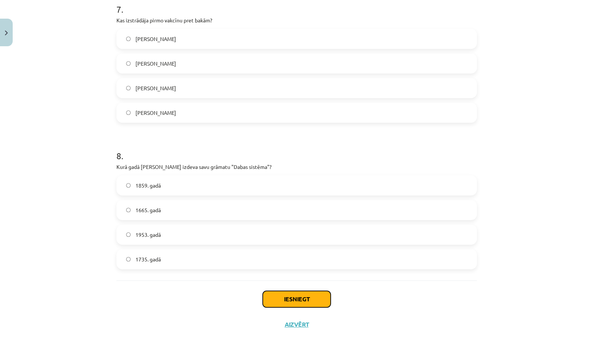
click at [306, 293] on button "Iesniegt" at bounding box center [297, 299] width 68 height 16
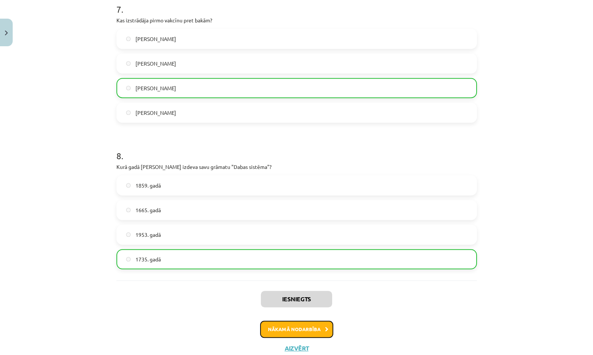
click at [318, 328] on button "Nākamā nodarbība" at bounding box center [296, 329] width 73 height 17
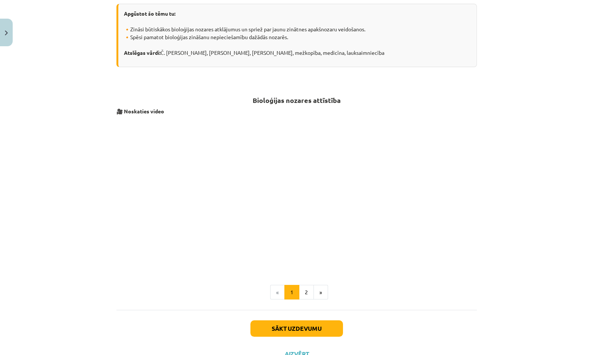
scroll to position [200, 0]
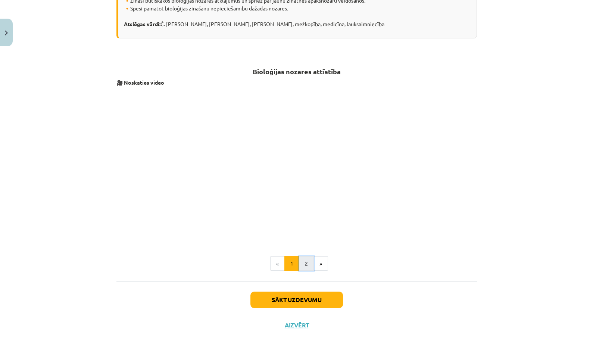
click at [299, 262] on button "2" at bounding box center [306, 263] width 15 height 15
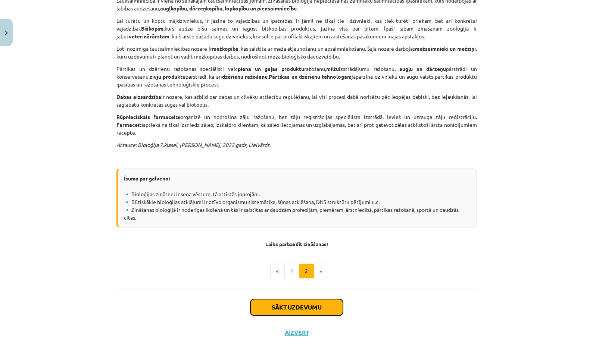
click at [299, 301] on button "Sākt uzdevumu" at bounding box center [296, 307] width 93 height 16
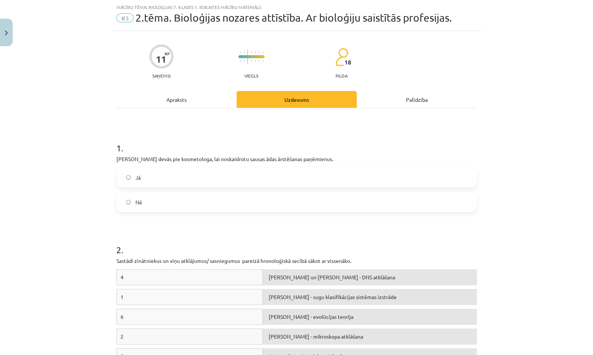
click at [316, 208] on label "Nē" at bounding box center [296, 202] width 359 height 19
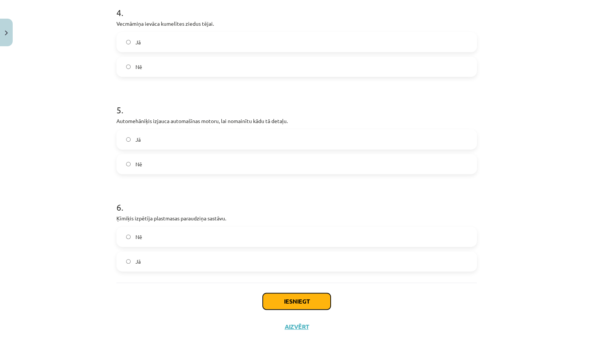
click at [306, 296] on button "Iesniegt" at bounding box center [297, 301] width 68 height 16
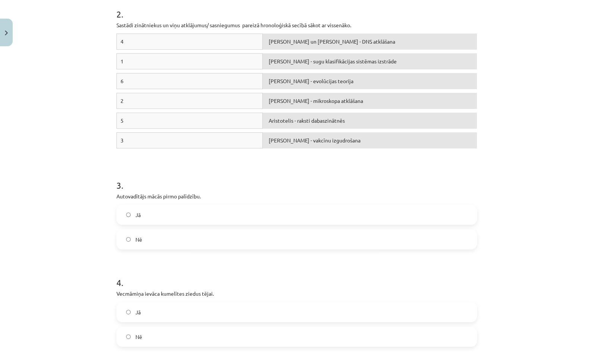
scroll to position [525, 0]
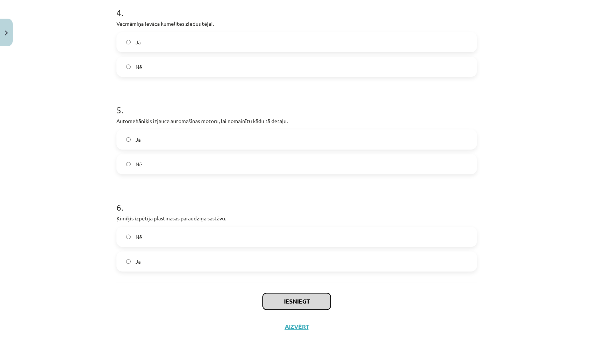
click at [316, 294] on button "Iesniegt" at bounding box center [297, 301] width 68 height 16
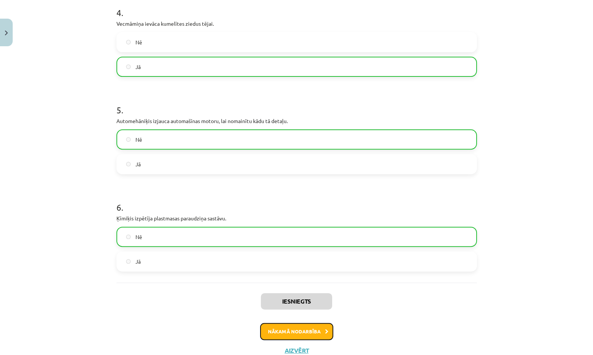
click at [309, 327] on button "Nākamā nodarbība" at bounding box center [296, 331] width 73 height 17
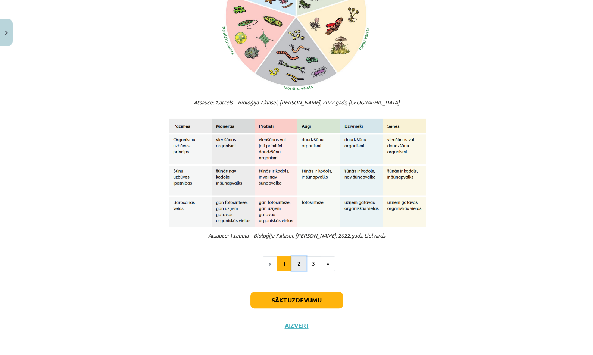
click at [297, 265] on button "2" at bounding box center [298, 263] width 15 height 15
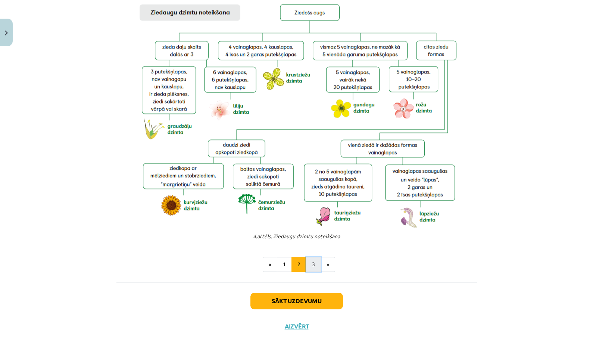
click at [306, 260] on button "3" at bounding box center [313, 264] width 15 height 15
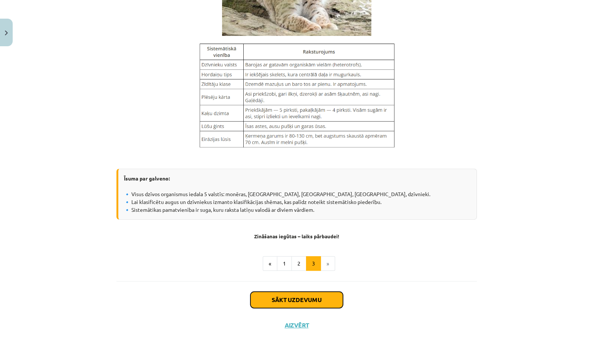
click at [328, 293] on button "Sākt uzdevumu" at bounding box center [296, 300] width 93 height 16
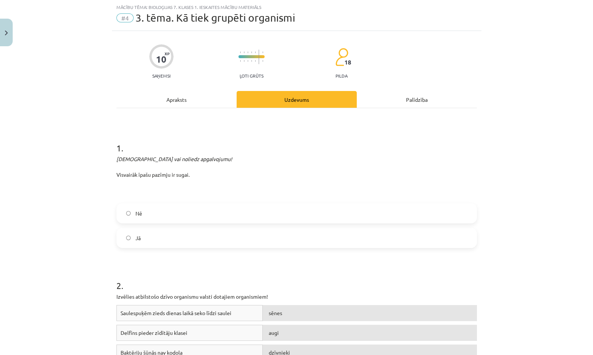
click at [335, 205] on label "Nē" at bounding box center [296, 213] width 359 height 19
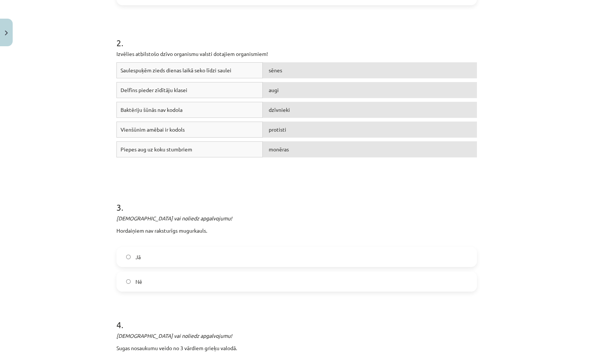
scroll to position [632, 0]
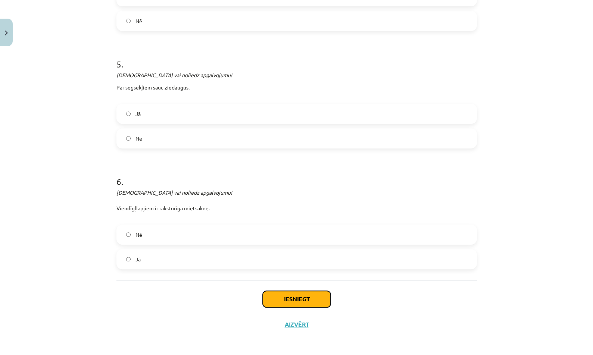
click at [316, 294] on button "Iesniegt" at bounding box center [297, 299] width 68 height 16
click at [339, 282] on div "Iesniegt Aizvērt" at bounding box center [296, 307] width 360 height 52
click at [324, 295] on button "Iesniegt" at bounding box center [297, 299] width 68 height 16
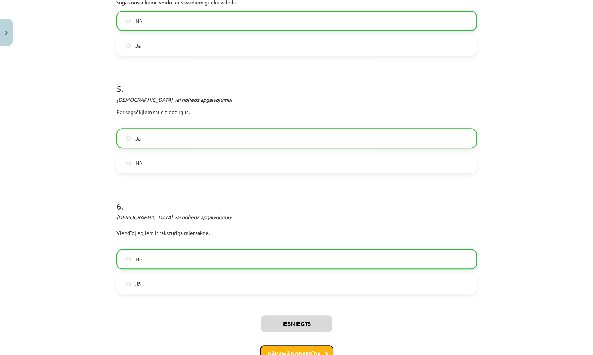
click at [313, 348] on button "Nākamā nodarbība" at bounding box center [296, 354] width 73 height 17
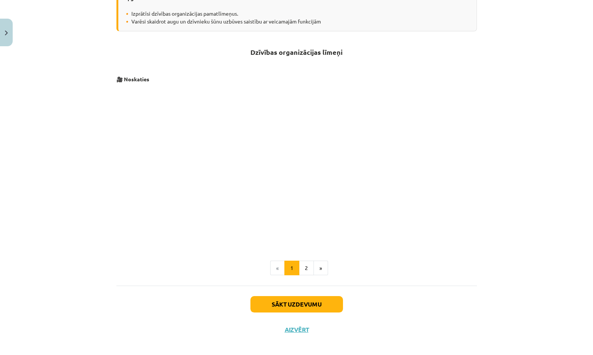
scroll to position [202, 0]
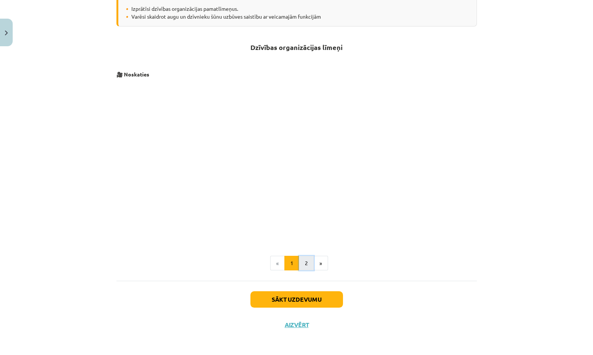
click at [300, 263] on button "2" at bounding box center [306, 263] width 15 height 15
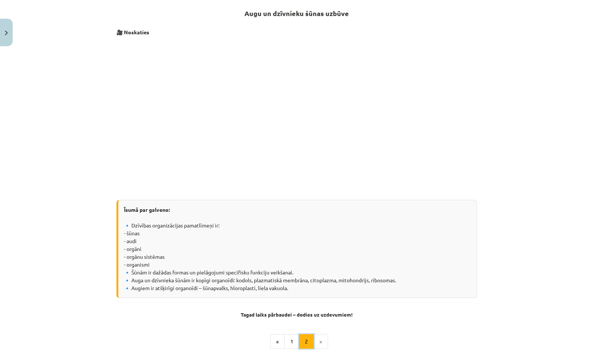
scroll to position [133, 0]
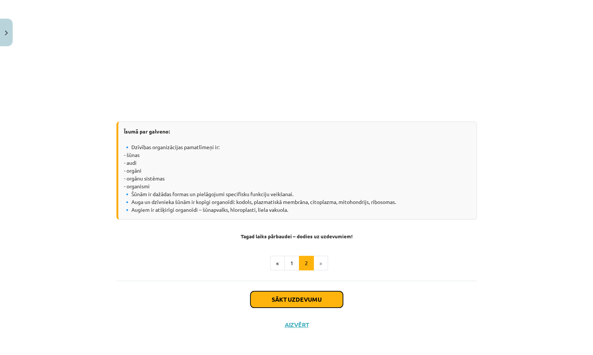
click at [307, 297] on button "Sākt uzdevumu" at bounding box center [296, 299] width 93 height 16
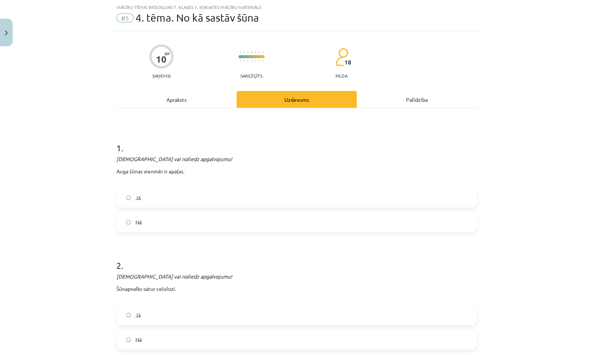
click at [322, 226] on label "Nē" at bounding box center [296, 222] width 359 height 19
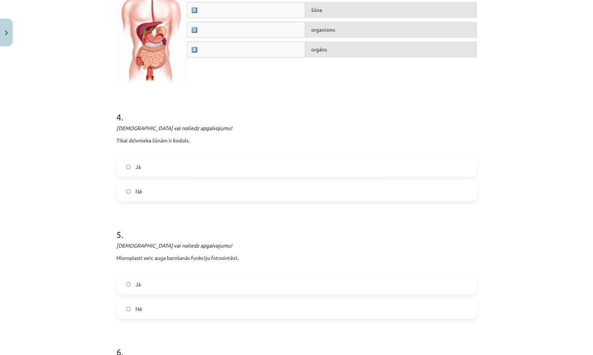
scroll to position [1019, 0]
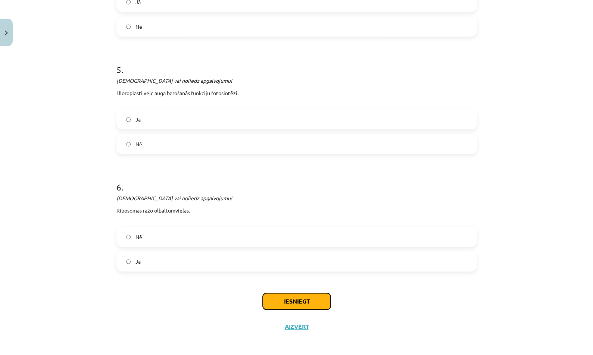
click at [307, 297] on button "Iesniegt" at bounding box center [297, 301] width 68 height 16
click at [349, 246] on div "Nē Jā" at bounding box center [296, 249] width 360 height 45
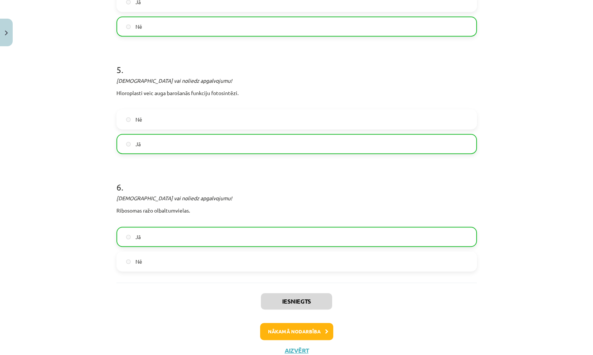
click at [324, 267] on div "Jā Nē" at bounding box center [296, 249] width 360 height 45
click at [320, 325] on button "Nākamā nodarbība" at bounding box center [296, 331] width 73 height 17
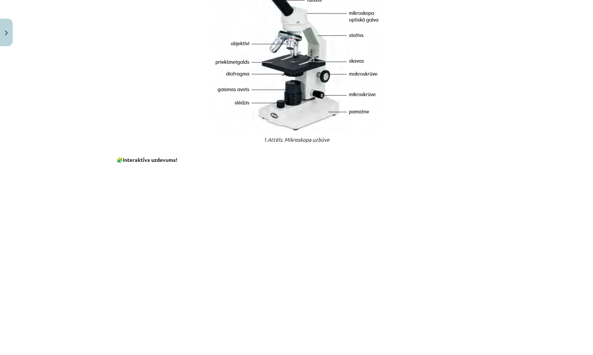
scroll to position [617, 0]
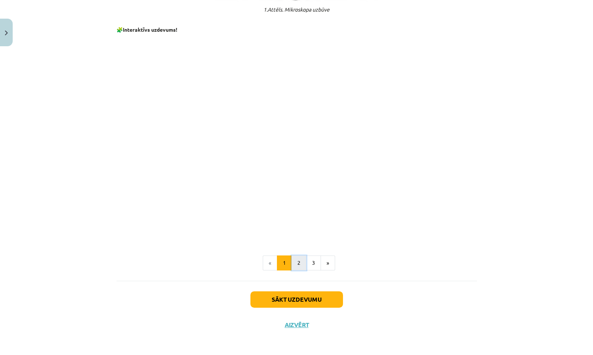
click at [291, 265] on button "2" at bounding box center [298, 263] width 15 height 15
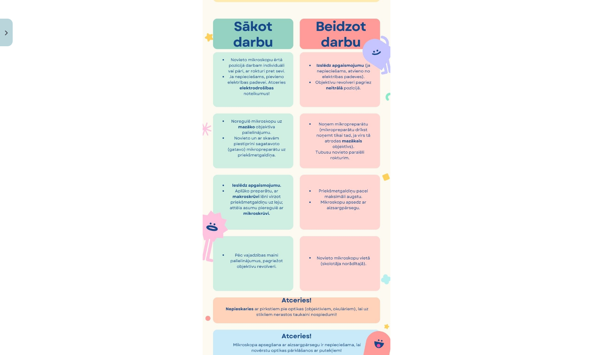
scroll to position [405, 0]
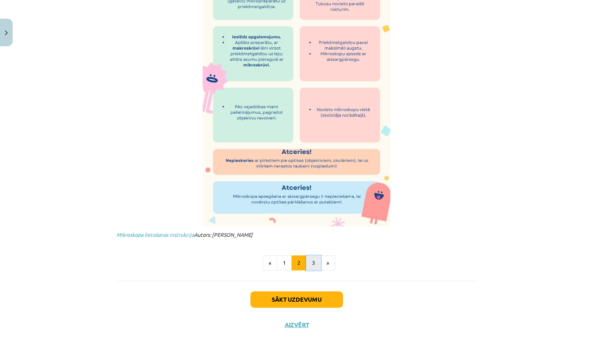
click at [306, 260] on button "3" at bounding box center [313, 263] width 15 height 15
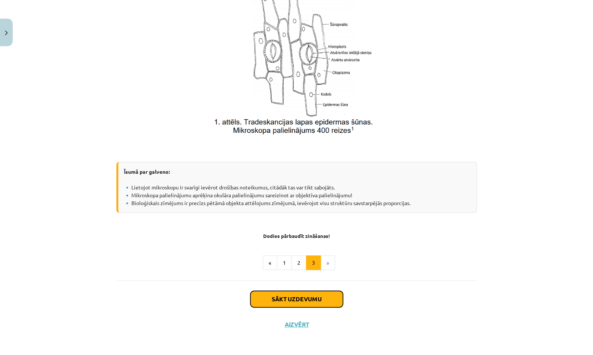
click at [308, 300] on button "Sākt uzdevumu" at bounding box center [296, 299] width 93 height 16
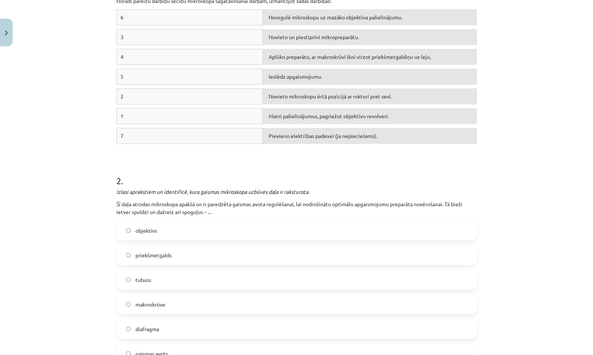
click at [294, 252] on label "priekšmetgalds" at bounding box center [296, 255] width 359 height 19
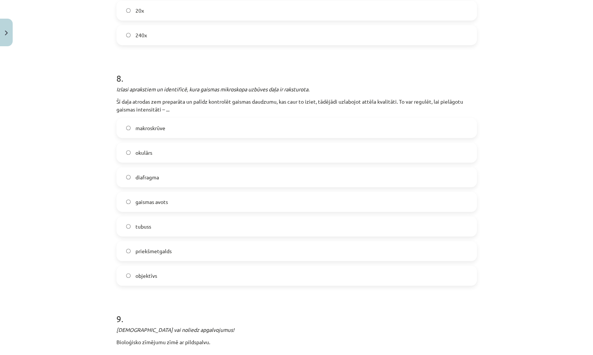
scroll to position [1556, 0]
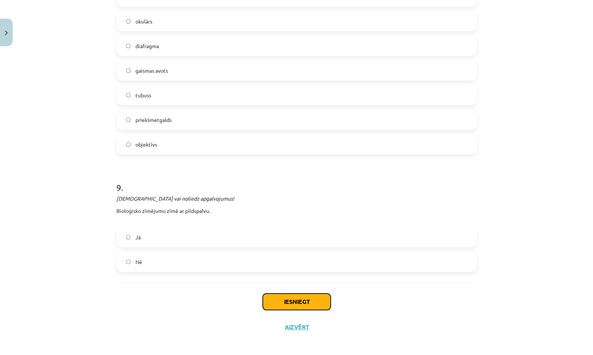
click at [288, 302] on button "Iesniegt" at bounding box center [297, 302] width 68 height 16
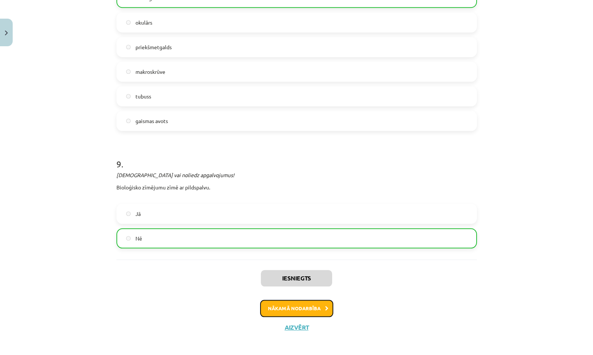
click at [307, 309] on button "Nākamā nodarbība" at bounding box center [296, 308] width 73 height 17
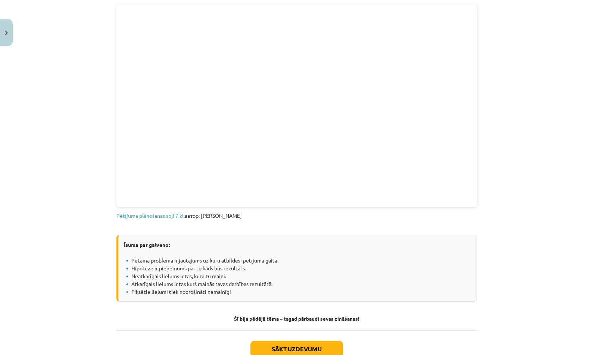
scroll to position [358, 0]
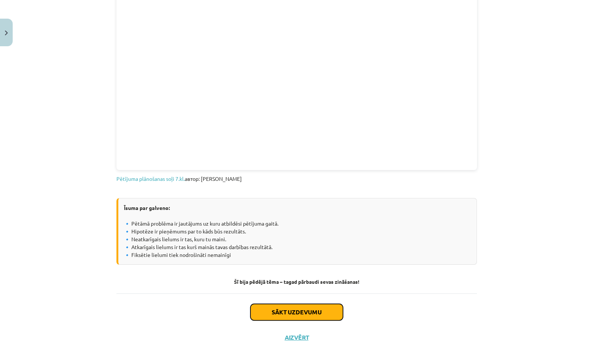
click at [332, 307] on button "Sākt uzdevumu" at bounding box center [296, 312] width 93 height 16
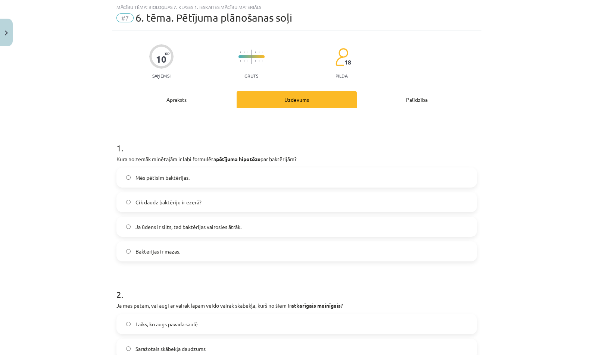
click at [336, 214] on div "Mēs pētīsim baktērijas. Cik daudz baktēriju ir ezerā? Ja ūdens ir silts, tad ba…" at bounding box center [296, 215] width 360 height 94
click at [332, 229] on label "Ja ūdens ir silts, tad baktērijas vairosies ātrāk." at bounding box center [296, 227] width 359 height 19
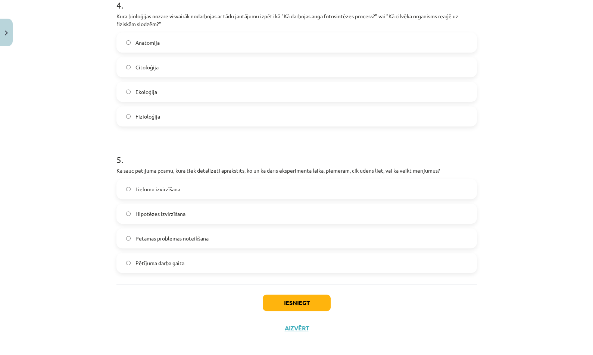
scroll to position [613, 0]
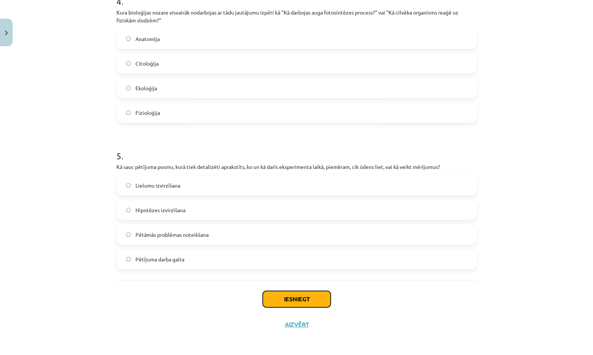
click at [315, 297] on button "Iesniegt" at bounding box center [297, 299] width 68 height 16
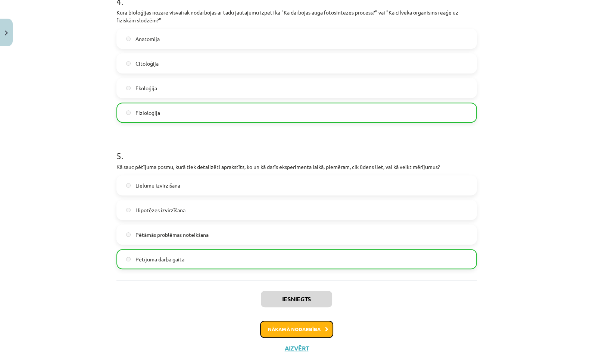
click at [309, 327] on button "Nākamā nodarbība" at bounding box center [296, 329] width 73 height 17
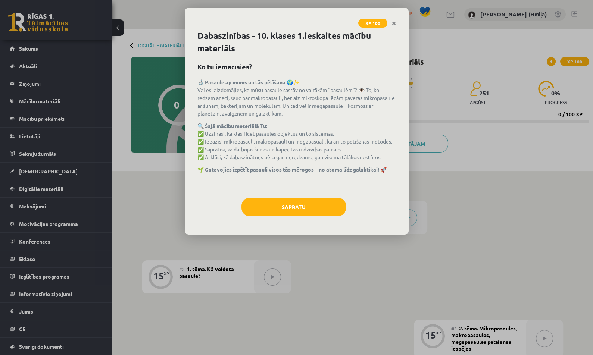
drag, startPoint x: 391, startPoint y: 24, endPoint x: 397, endPoint y: 59, distance: 35.5
click at [392, 24] on link "Close" at bounding box center [393, 23] width 13 height 15
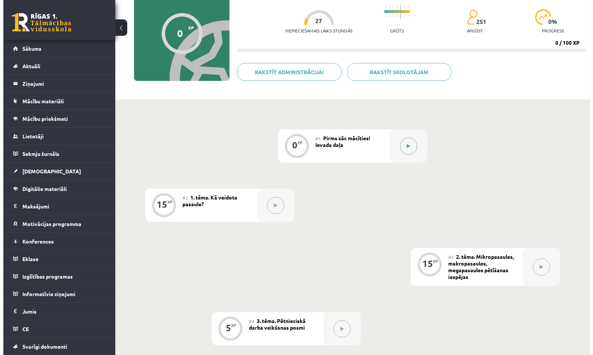
scroll to position [51, 0]
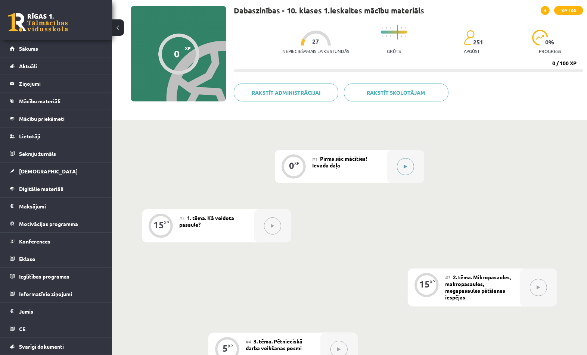
click at [413, 165] on div at bounding box center [405, 166] width 37 height 33
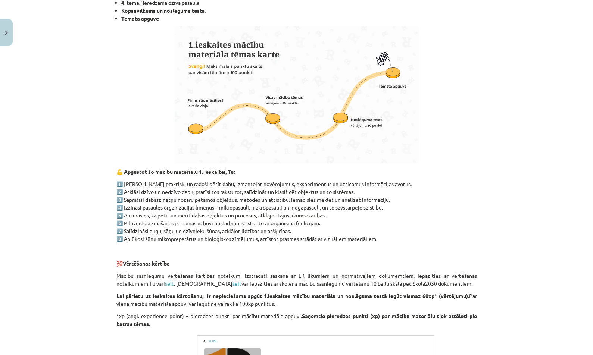
scroll to position [506, 0]
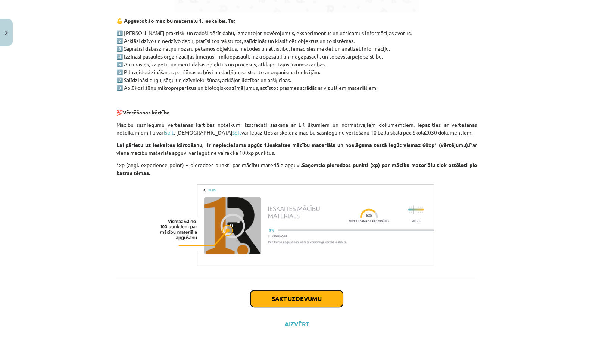
click at [315, 293] on button "Sākt uzdevumu" at bounding box center [296, 299] width 93 height 16
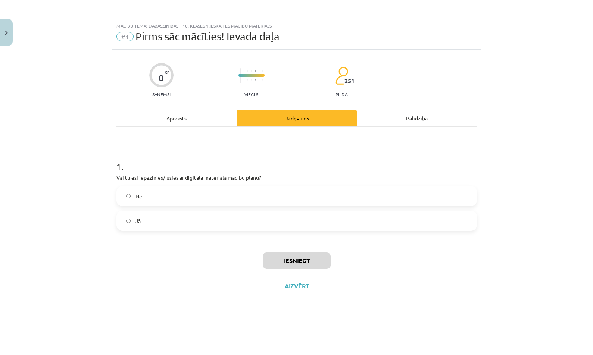
click at [326, 197] on label "Nē" at bounding box center [296, 196] width 359 height 19
click at [315, 260] on button "Iesniegt" at bounding box center [297, 261] width 68 height 16
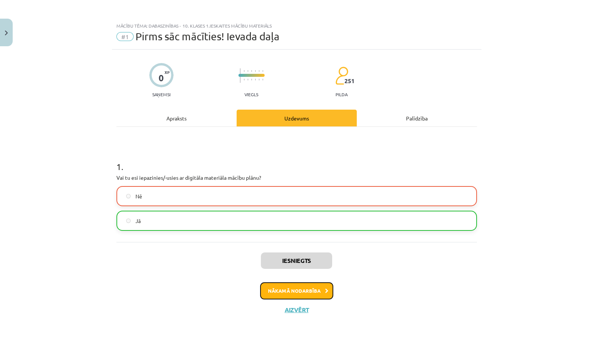
click at [319, 287] on button "Nākamā nodarbība" at bounding box center [296, 290] width 73 height 17
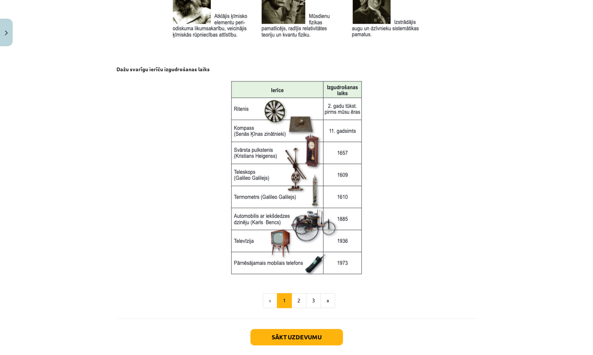
scroll to position [922, 0]
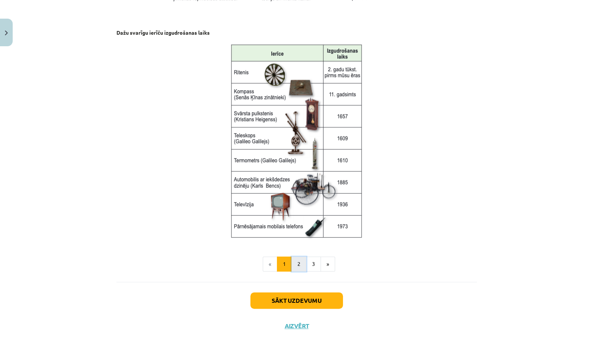
click at [294, 268] on button "2" at bounding box center [298, 264] width 15 height 15
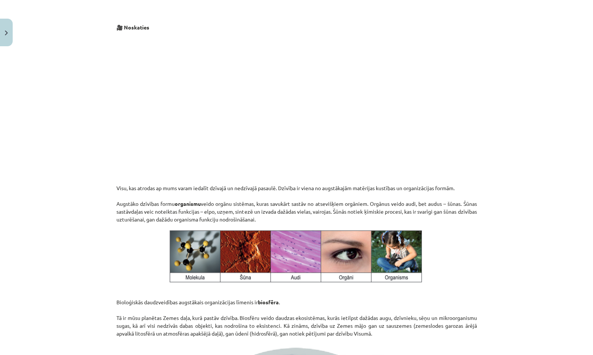
scroll to position [752, 0]
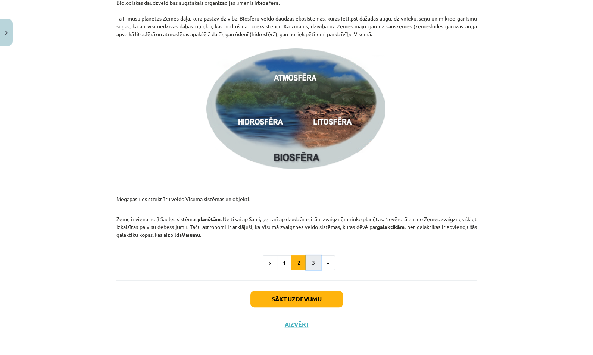
click at [312, 262] on button "3" at bounding box center [313, 263] width 15 height 15
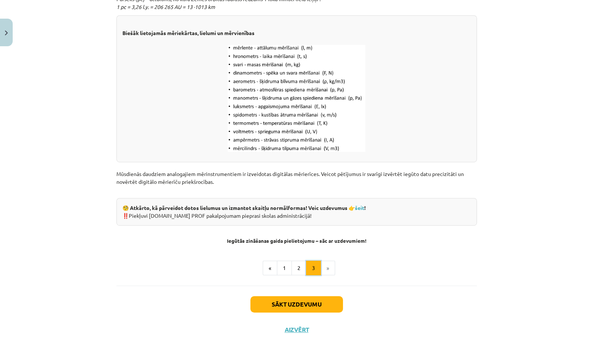
scroll to position [901, 0]
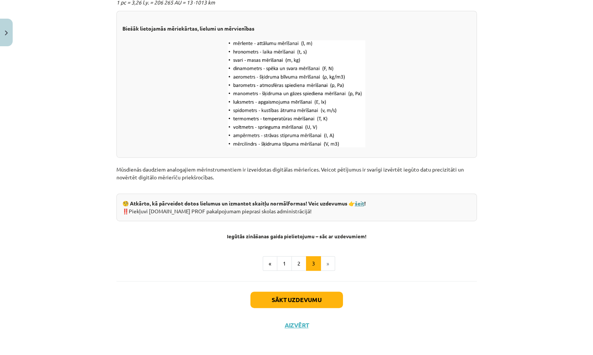
click at [356, 202] on link "šeit" at bounding box center [359, 203] width 9 height 7
click at [314, 301] on button "Sākt uzdevumu" at bounding box center [296, 300] width 93 height 16
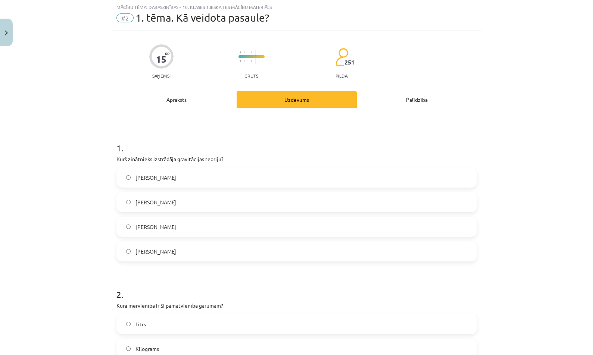
click at [331, 225] on label "Alberts Einšteins" at bounding box center [296, 227] width 359 height 19
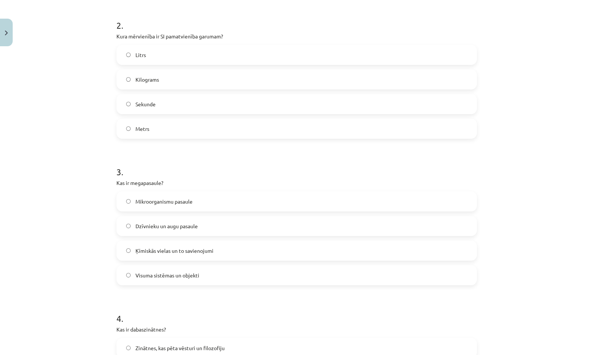
scroll to position [597, 0]
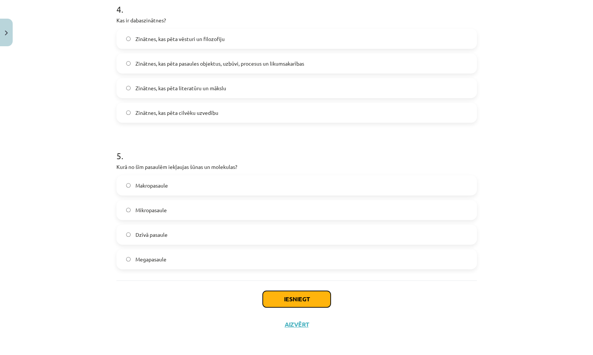
click at [315, 297] on button "Iesniegt" at bounding box center [297, 299] width 68 height 16
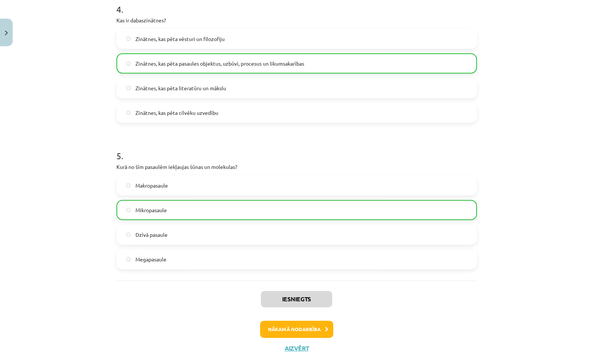
click at [314, 338] on div "Iesniegts Nākamā nodarbība Aizvērt" at bounding box center [296, 319] width 360 height 76
click at [314, 334] on button "Nākamā nodarbība" at bounding box center [296, 329] width 73 height 17
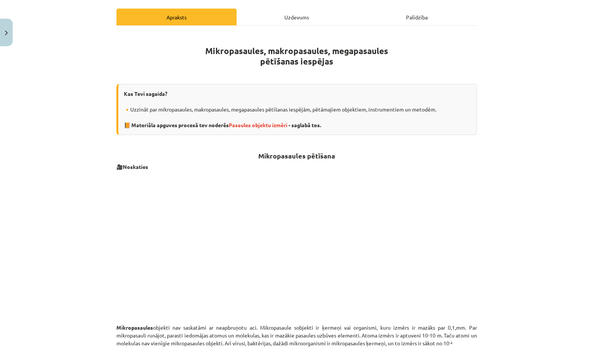
scroll to position [144, 0]
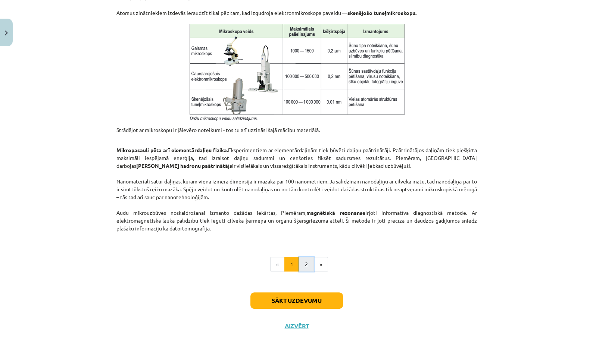
click at [300, 265] on button "2" at bounding box center [306, 264] width 15 height 15
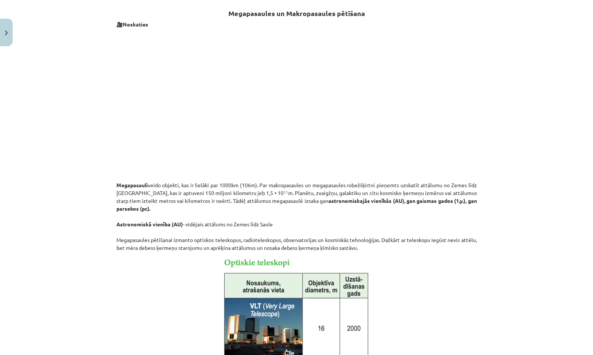
scroll to position [145, 0]
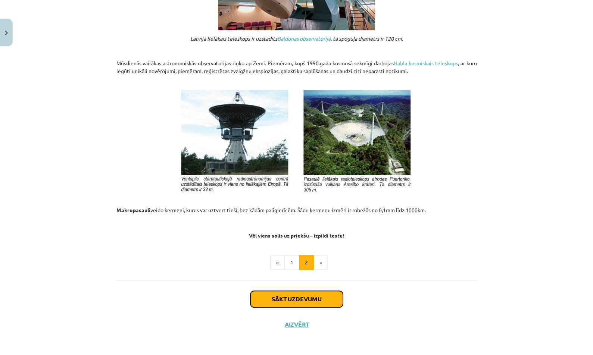
click at [307, 295] on button "Sākt uzdevumu" at bounding box center [296, 299] width 93 height 16
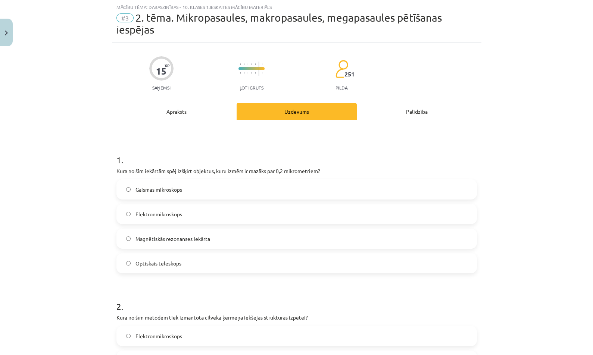
click at [331, 219] on label "Elektronmikroskops" at bounding box center [296, 214] width 359 height 19
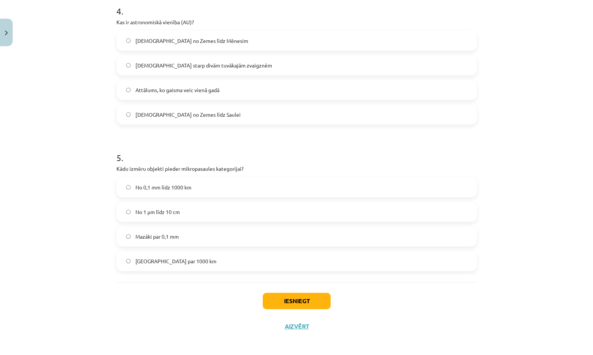
scroll to position [609, 0]
click at [316, 300] on button "Iesniegt" at bounding box center [297, 299] width 68 height 16
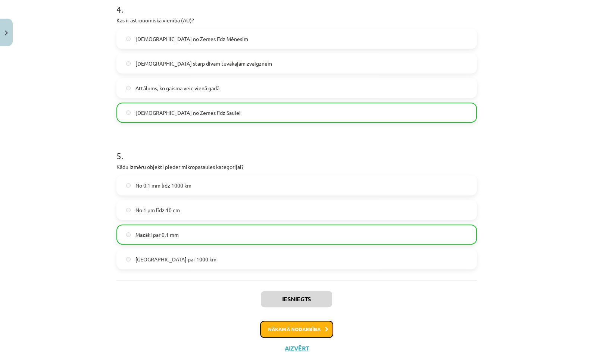
click at [288, 327] on button "Nākamā nodarbība" at bounding box center [296, 329] width 73 height 17
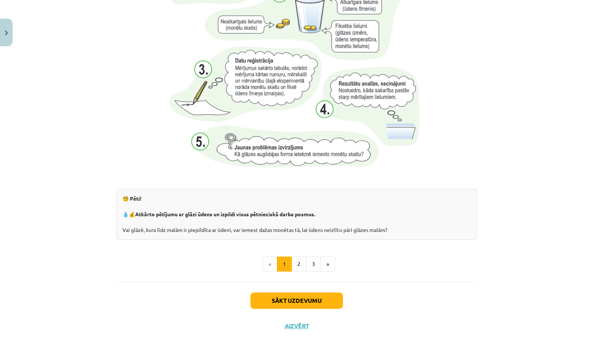
scroll to position [715, 0]
click at [294, 267] on button "2" at bounding box center [298, 263] width 15 height 15
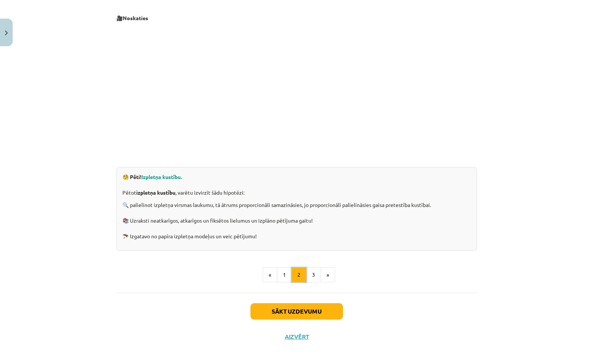
scroll to position [133, 0]
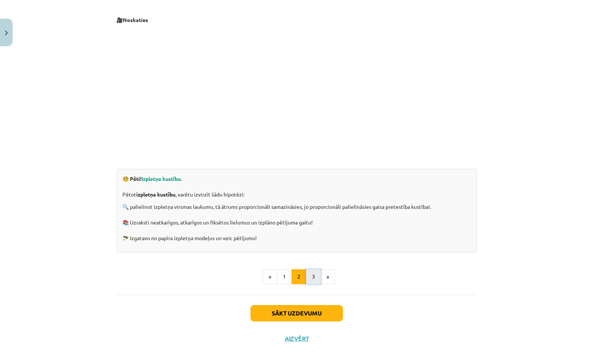
click at [312, 277] on button "3" at bounding box center [313, 276] width 15 height 15
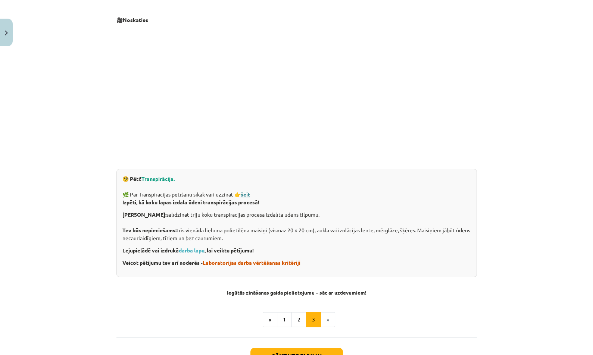
click at [244, 194] on strong "šeit" at bounding box center [245, 194] width 9 height 7
click at [323, 349] on button "Sākt uzdevumu" at bounding box center [296, 356] width 93 height 16
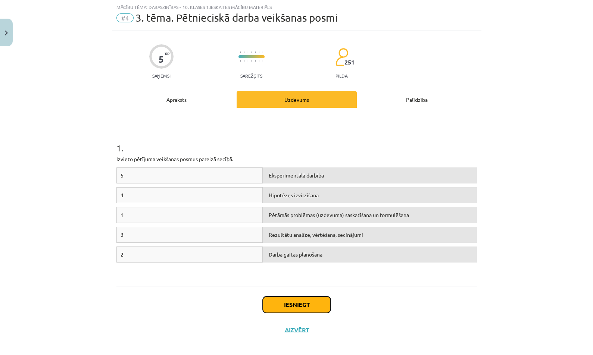
click at [313, 307] on button "Iesniegt" at bounding box center [297, 305] width 68 height 16
click at [354, 295] on div "Iesniegt Aizvērt" at bounding box center [296, 312] width 360 height 52
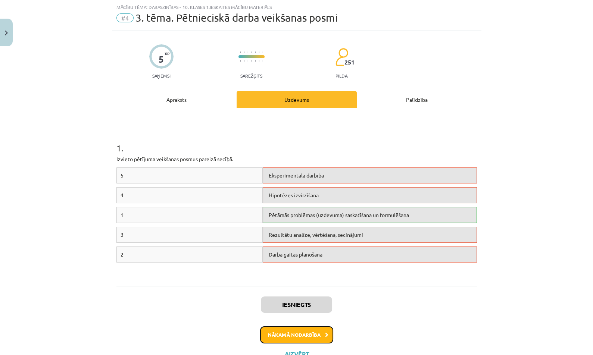
click at [312, 330] on button "Nākamā nodarbība" at bounding box center [296, 335] width 73 height 17
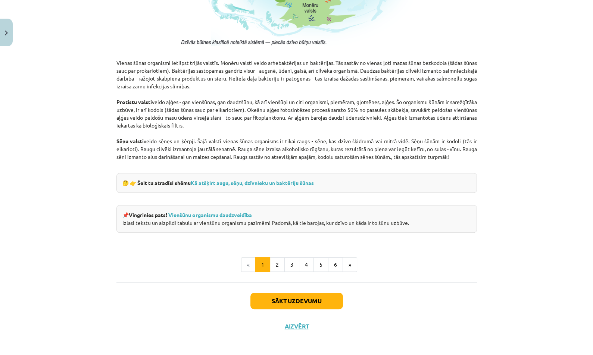
scroll to position [618, 0]
click at [303, 181] on link "Kā atšķirt augu, sēņu, dzīvnieku un baktēriju šūnas" at bounding box center [252, 182] width 123 height 7
click at [219, 213] on link "Vienšūnu organismu daudzveidība" at bounding box center [210, 214] width 84 height 7
click at [274, 261] on button "2" at bounding box center [277, 264] width 15 height 15
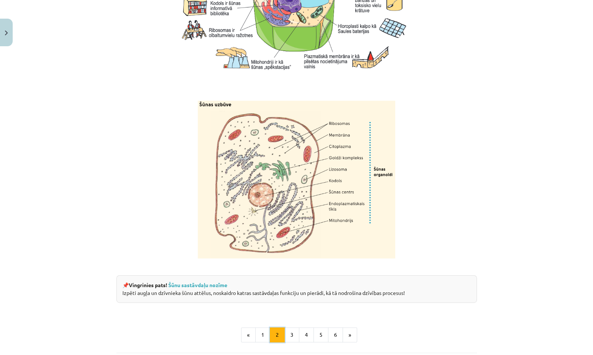
scroll to position [853, 0]
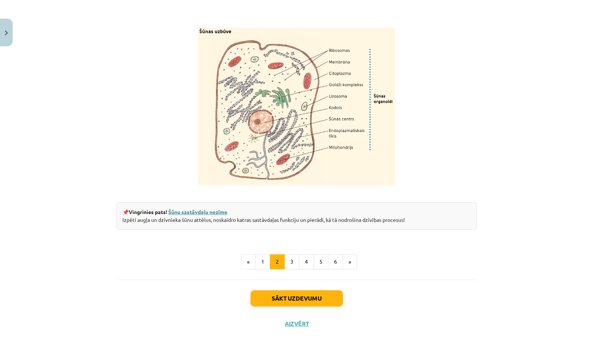
click at [203, 215] on link "Šūnu sastāvdaļu nozīme" at bounding box center [197, 212] width 59 height 7
click at [287, 262] on button "3" at bounding box center [291, 262] width 15 height 15
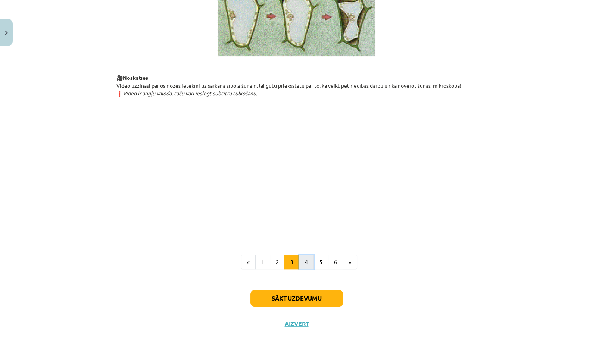
click at [302, 262] on button "4" at bounding box center [306, 262] width 15 height 15
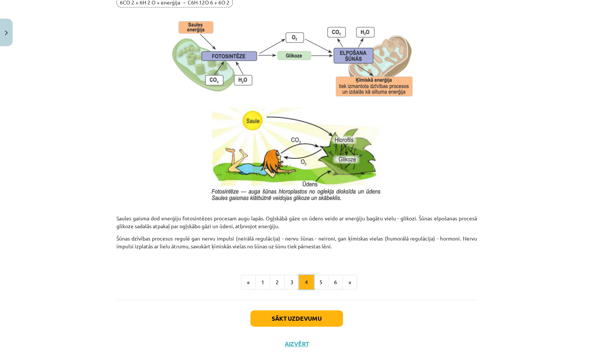
scroll to position [691, 0]
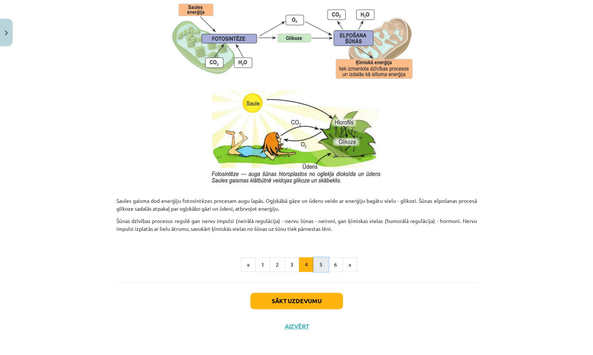
click at [318, 262] on button "5" at bounding box center [320, 264] width 15 height 15
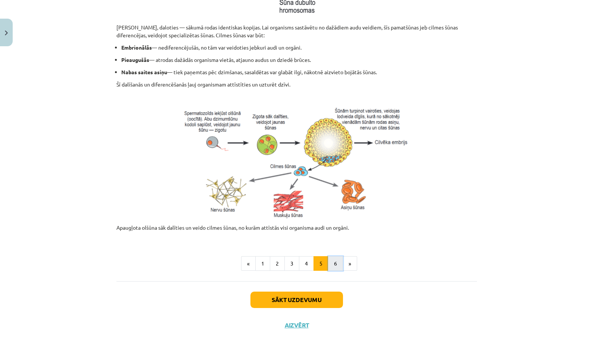
click at [333, 261] on button "6" at bounding box center [335, 263] width 15 height 15
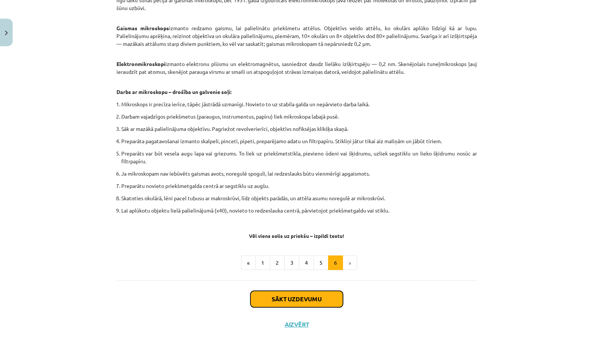
click at [307, 301] on button "Sākt uzdevumu" at bounding box center [296, 299] width 93 height 16
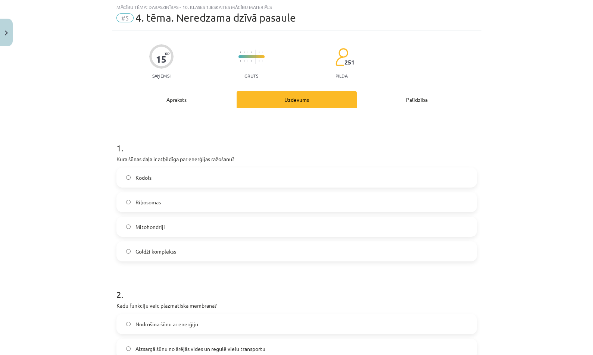
click at [312, 221] on label "Mitohondriji" at bounding box center [296, 227] width 359 height 19
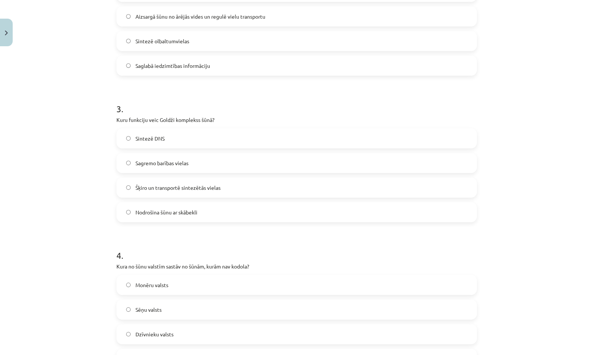
scroll to position [597, 0]
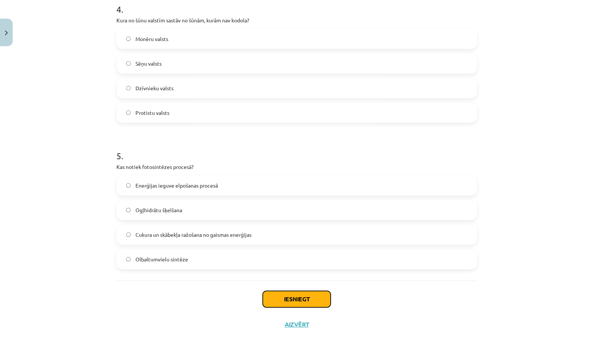
click at [290, 291] on button "Iesniegt" at bounding box center [297, 299] width 68 height 16
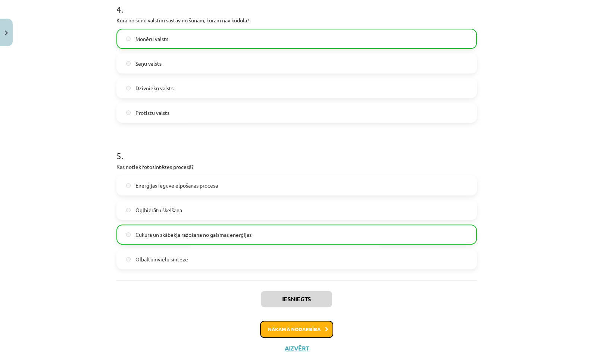
click at [305, 328] on button "Nākamā nodarbība" at bounding box center [296, 329] width 73 height 17
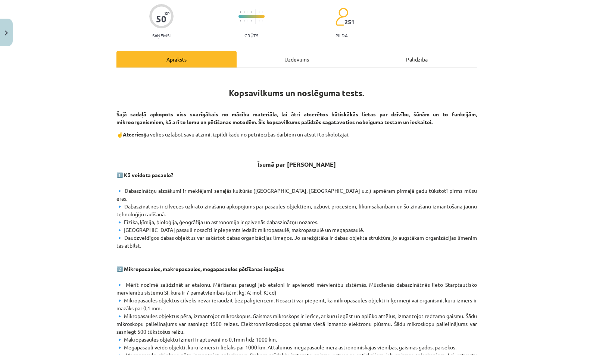
scroll to position [361, 0]
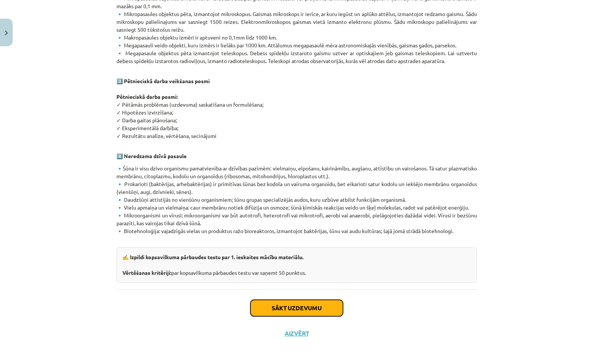
click at [297, 300] on button "Sākt uzdevumu" at bounding box center [296, 308] width 93 height 16
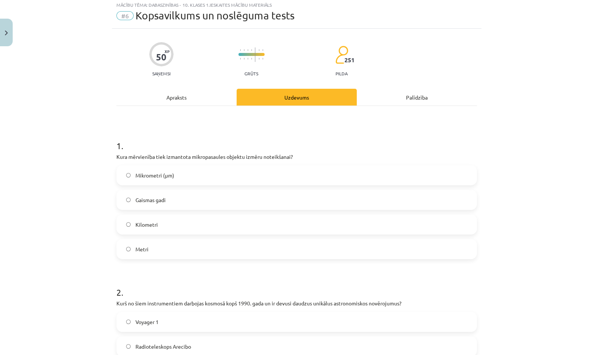
scroll to position [19, 0]
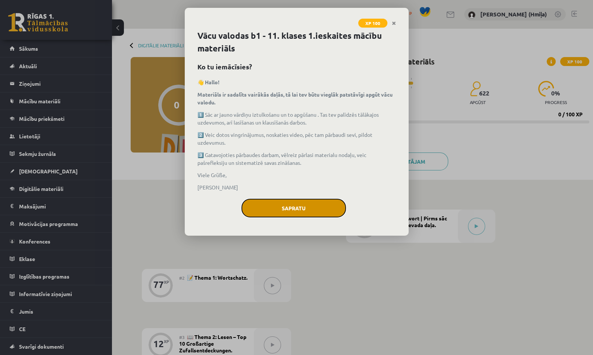
click at [308, 214] on button "Sapratu" at bounding box center [293, 208] width 104 height 19
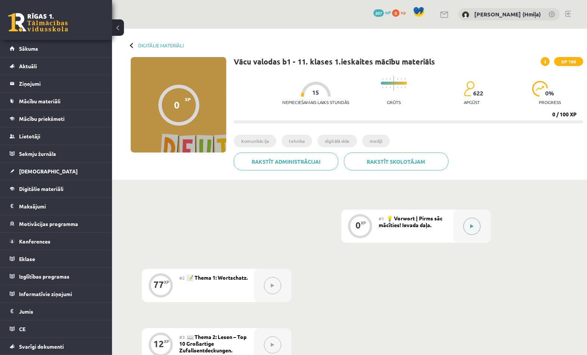
click at [472, 227] on icon at bounding box center [471, 226] width 3 height 4
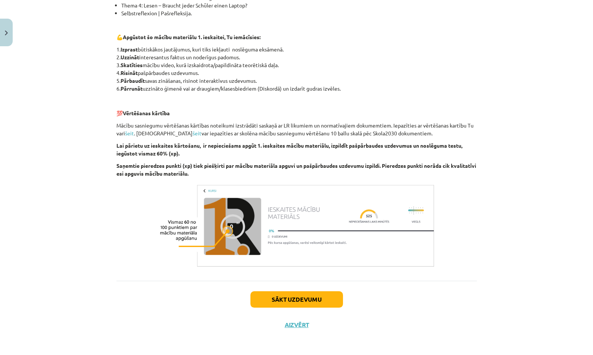
scroll to position [221, 0]
click at [318, 303] on button "Sākt uzdevumu" at bounding box center [296, 299] width 93 height 16
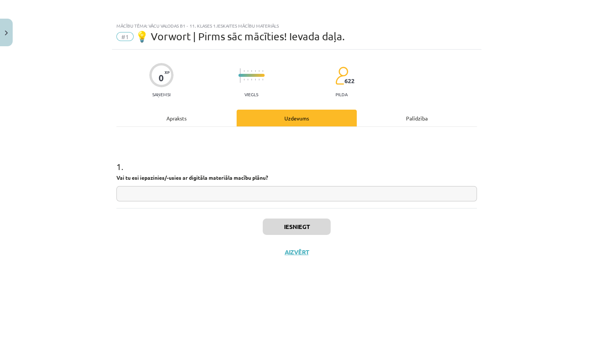
scroll to position [0, 0]
click at [280, 193] on input "text" at bounding box center [296, 193] width 360 height 15
type input "*"
click at [302, 231] on button "Iesniegt" at bounding box center [297, 227] width 68 height 16
click at [321, 254] on button "Nākamā nodarbība" at bounding box center [296, 257] width 73 height 17
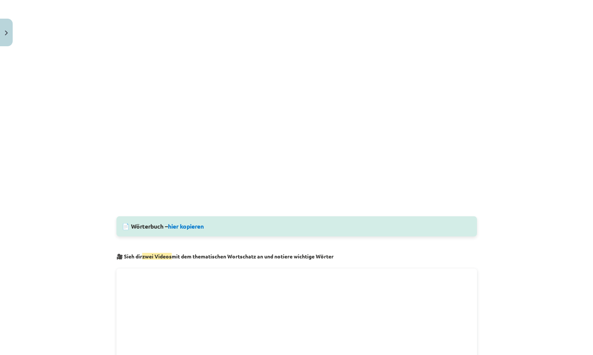
scroll to position [161, 0]
click at [198, 226] on link "hier kopieren" at bounding box center [186, 226] width 36 height 8
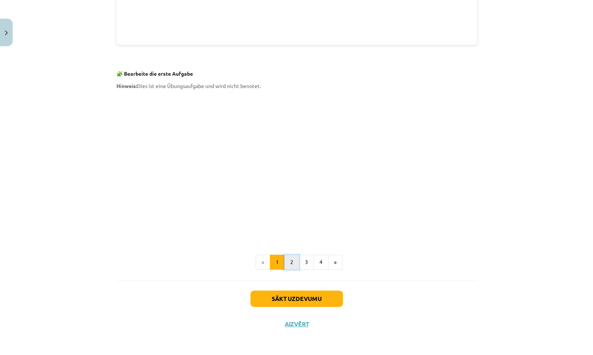
click at [294, 263] on button "2" at bounding box center [291, 262] width 15 height 15
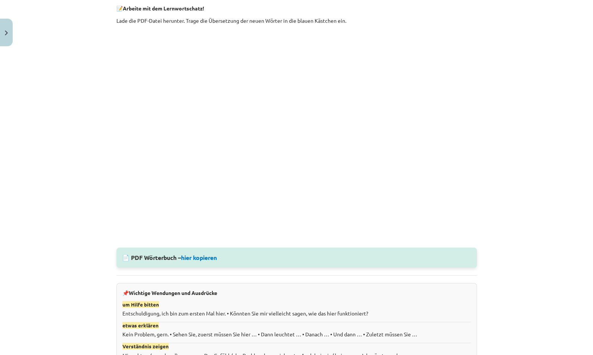
scroll to position [379, 0]
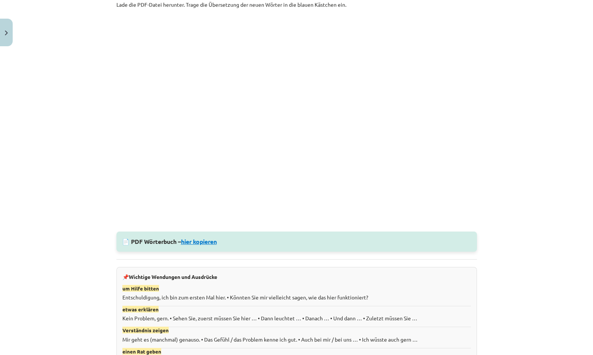
click at [211, 243] on link "hier kopieren" at bounding box center [199, 242] width 36 height 8
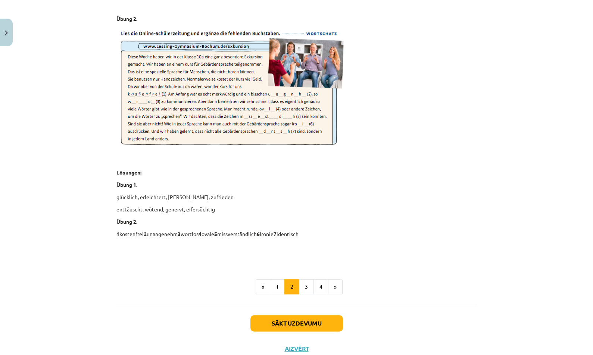
scroll to position [1019, 0]
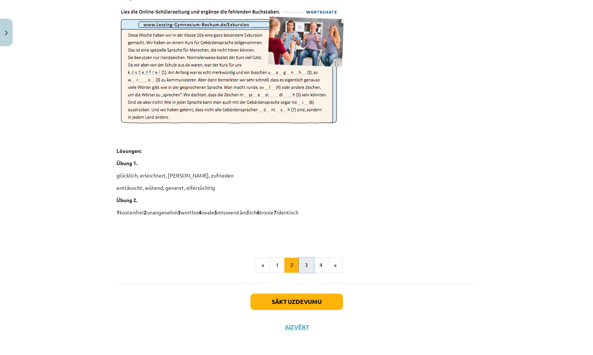
click at [308, 261] on button "3" at bounding box center [306, 265] width 15 height 15
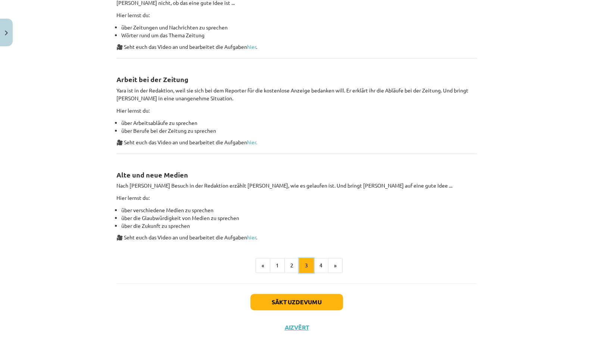
scroll to position [387, 0]
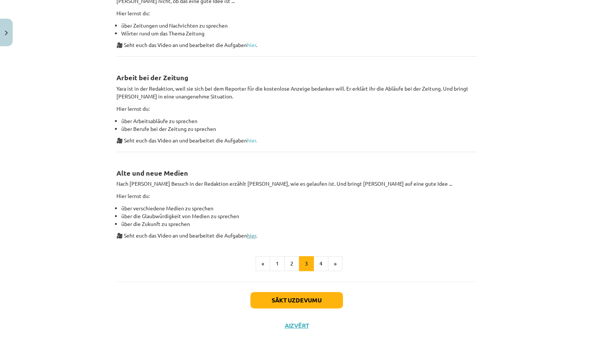
click at [250, 237] on link "hier" at bounding box center [251, 235] width 9 height 7
click at [292, 296] on button "Sākt uzdevumu" at bounding box center [296, 300] width 93 height 16
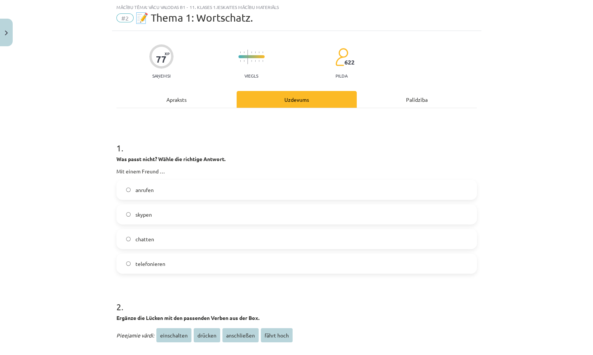
click at [286, 206] on label "skypen" at bounding box center [296, 214] width 359 height 19
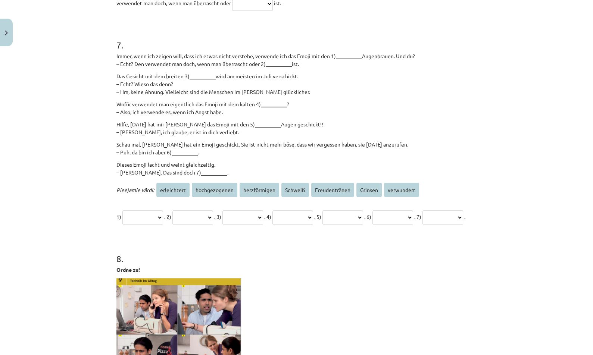
scroll to position [1199, 0]
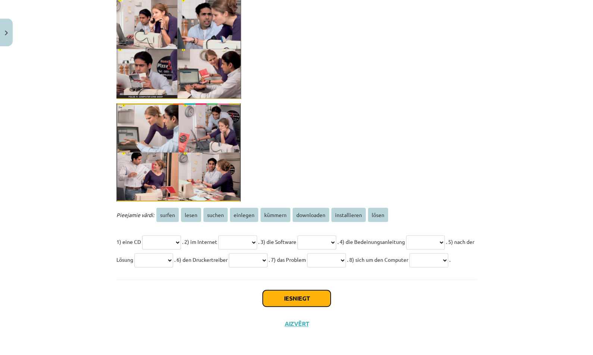
click at [291, 307] on button "Iesniegt" at bounding box center [297, 298] width 68 height 16
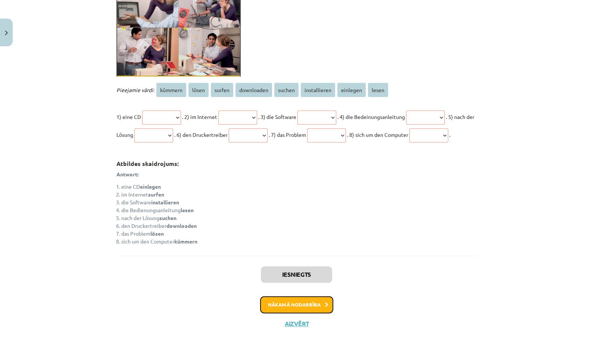
click at [312, 304] on button "Nākamā nodarbība" at bounding box center [296, 304] width 73 height 17
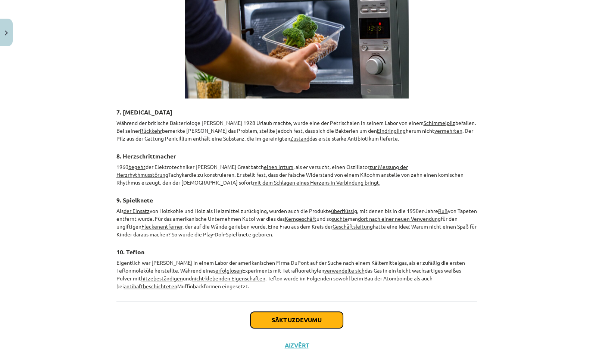
click at [298, 312] on button "Sākt uzdevumu" at bounding box center [296, 320] width 93 height 16
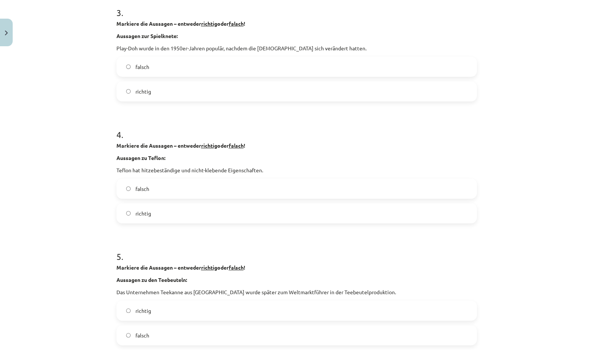
scroll to position [0, 0]
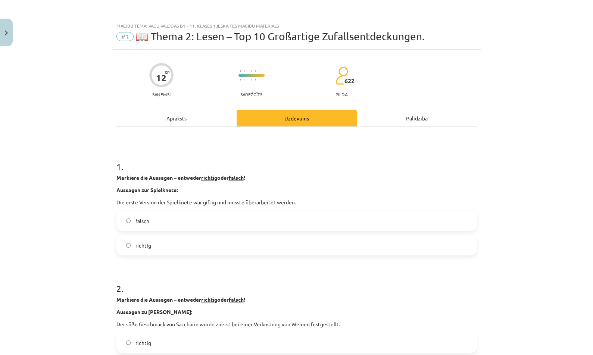
click at [300, 224] on label "falsch" at bounding box center [296, 221] width 359 height 19
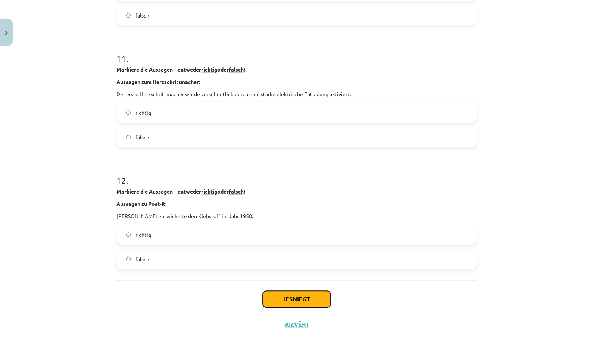
click at [307, 297] on button "Iesniegt" at bounding box center [297, 299] width 68 height 16
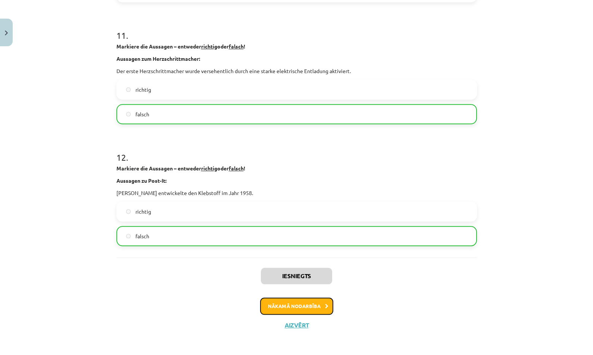
click at [309, 313] on button "Nākamā nodarbība" at bounding box center [296, 306] width 73 height 17
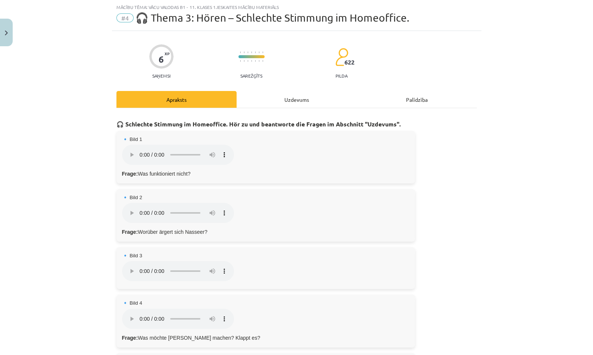
scroll to position [343, 0]
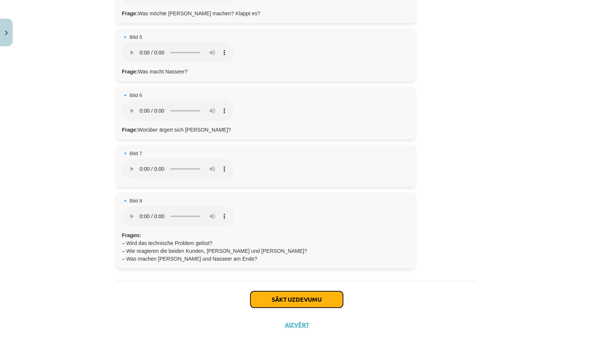
click at [293, 301] on button "Sākt uzdevumu" at bounding box center [296, 299] width 93 height 16
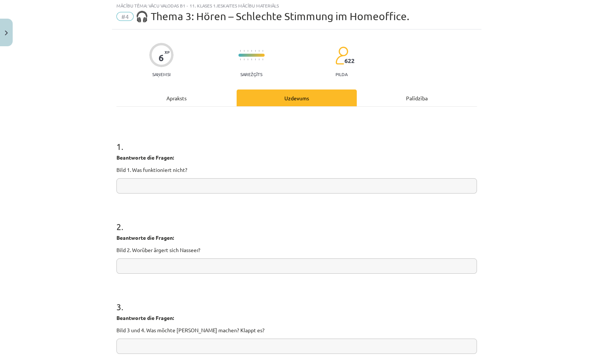
scroll to position [19, 0]
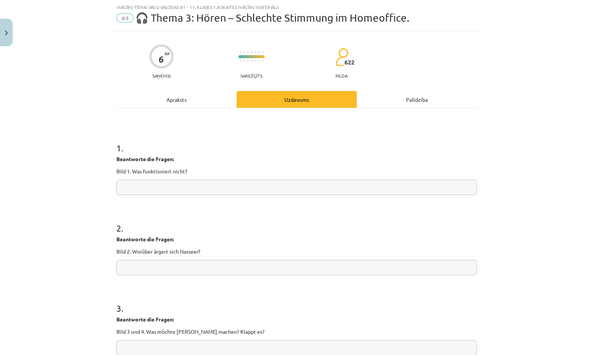
click at [299, 182] on input "text" at bounding box center [296, 187] width 360 height 15
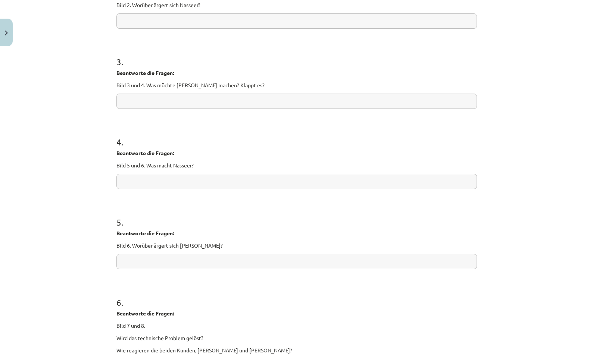
scroll to position [378, 0]
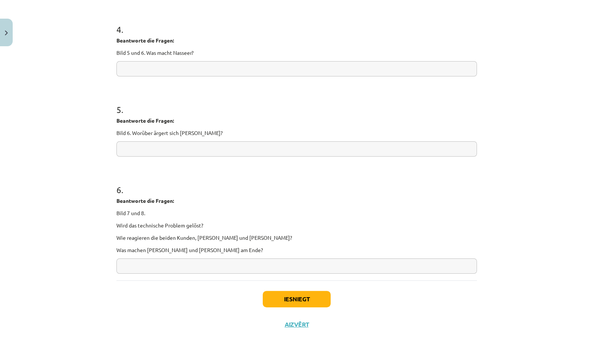
type input "**"
drag, startPoint x: 304, startPoint y: 303, endPoint x: 212, endPoint y: 265, distance: 100.1
click at [304, 303] on button "Iesniegt" at bounding box center [297, 299] width 68 height 16
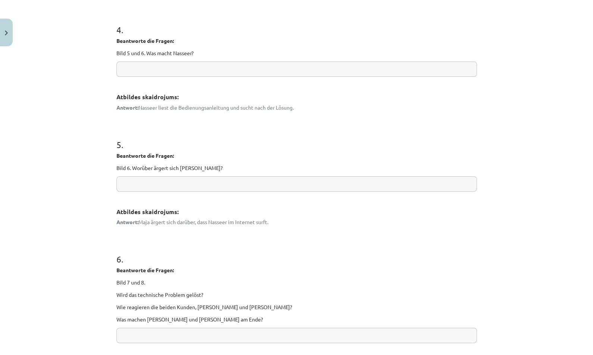
scroll to position [650, 0]
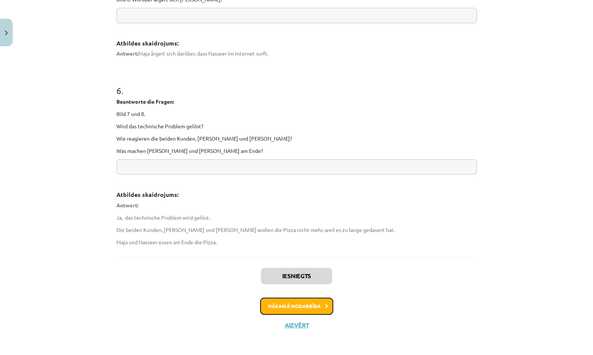
click at [282, 304] on button "Nākamā nodarbība" at bounding box center [296, 306] width 73 height 17
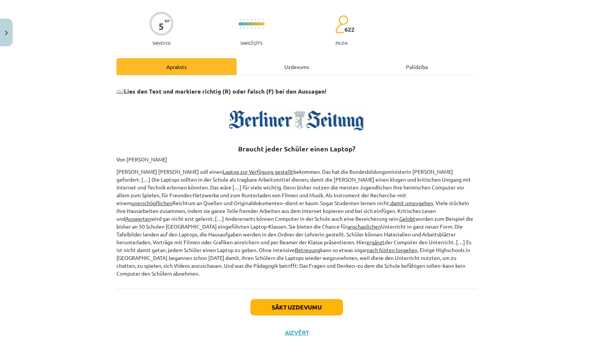
click at [285, 58] on div "Uzdevums" at bounding box center [297, 66] width 120 height 17
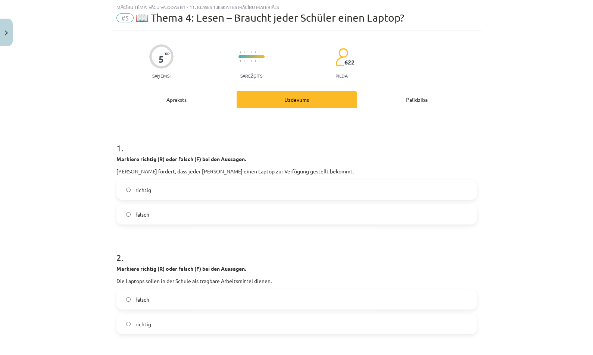
click at [213, 195] on label "richtig" at bounding box center [296, 190] width 359 height 19
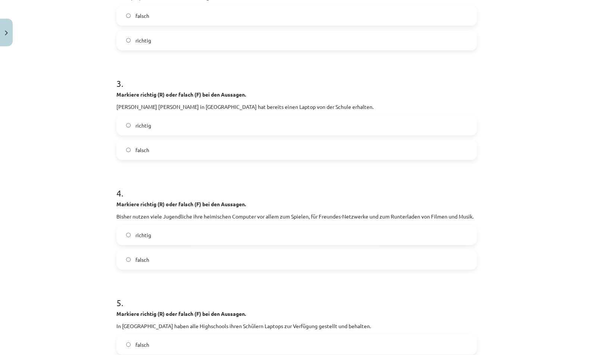
scroll to position [413, 0]
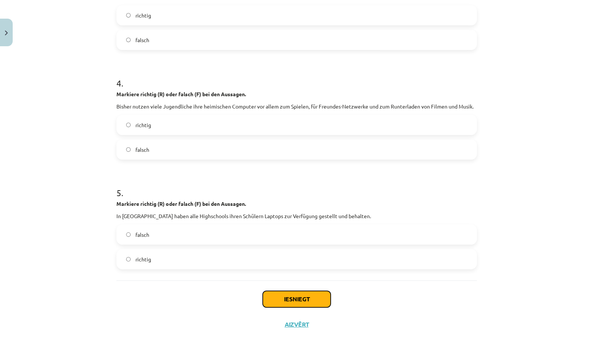
click at [305, 305] on button "Iesniegt" at bounding box center [297, 299] width 68 height 16
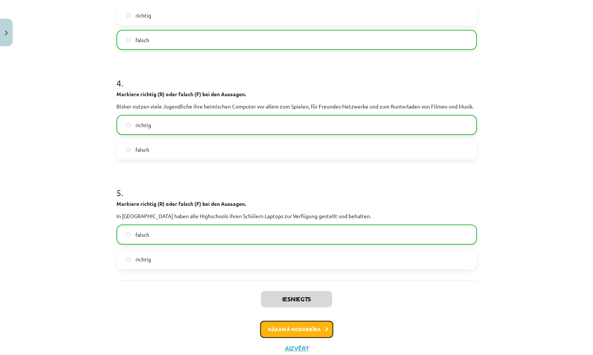
click at [282, 327] on button "Nākamā nodarbība" at bounding box center [296, 329] width 73 height 17
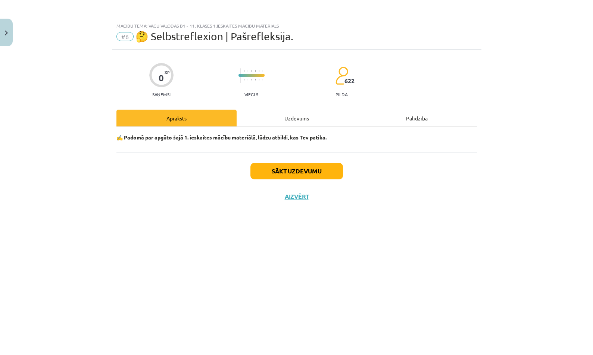
scroll to position [0, 0]
click at [310, 117] on div "Uzdevums" at bounding box center [297, 118] width 120 height 17
